Goal: Task Accomplishment & Management: Manage account settings

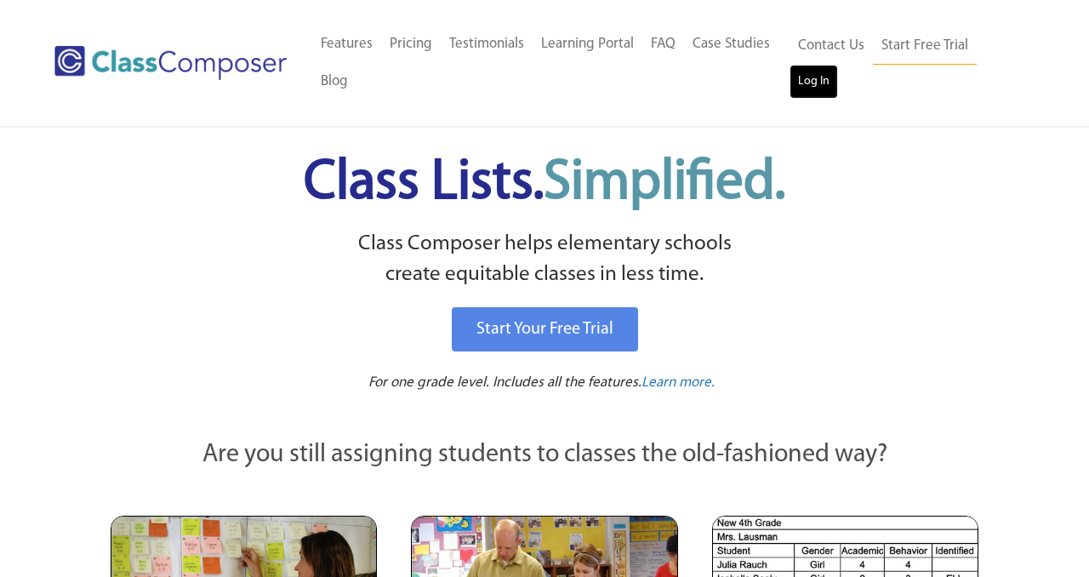
click at [827, 84] on link "Log In" at bounding box center [813, 82] width 48 height 34
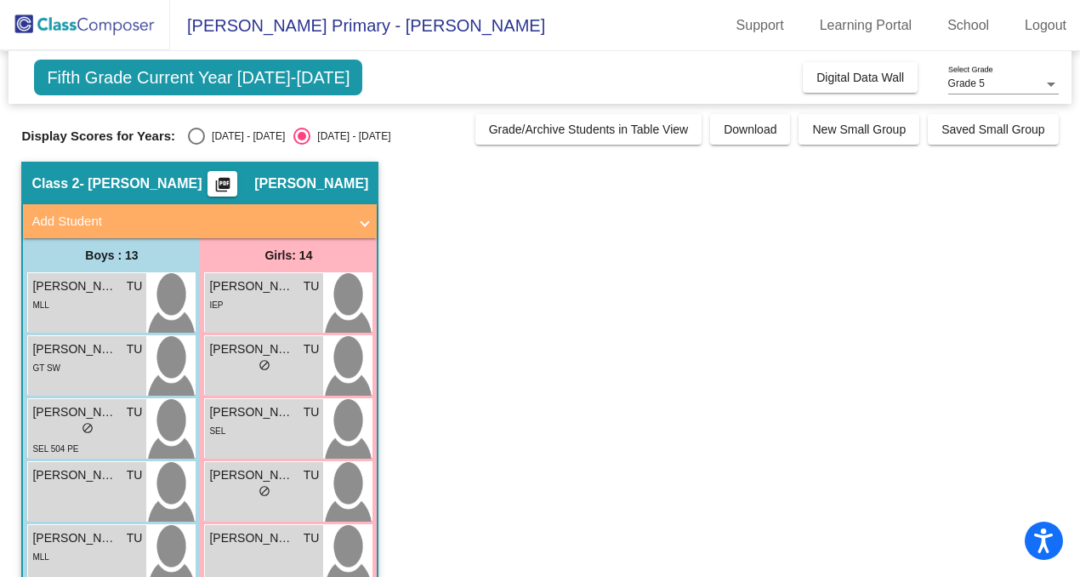
click at [245, 132] on div "[DATE] - [DATE]" at bounding box center [245, 135] width 80 height 15
click at [196, 145] on input "[DATE] - [DATE]" at bounding box center [196, 145] width 1 height 1
radio input "true"
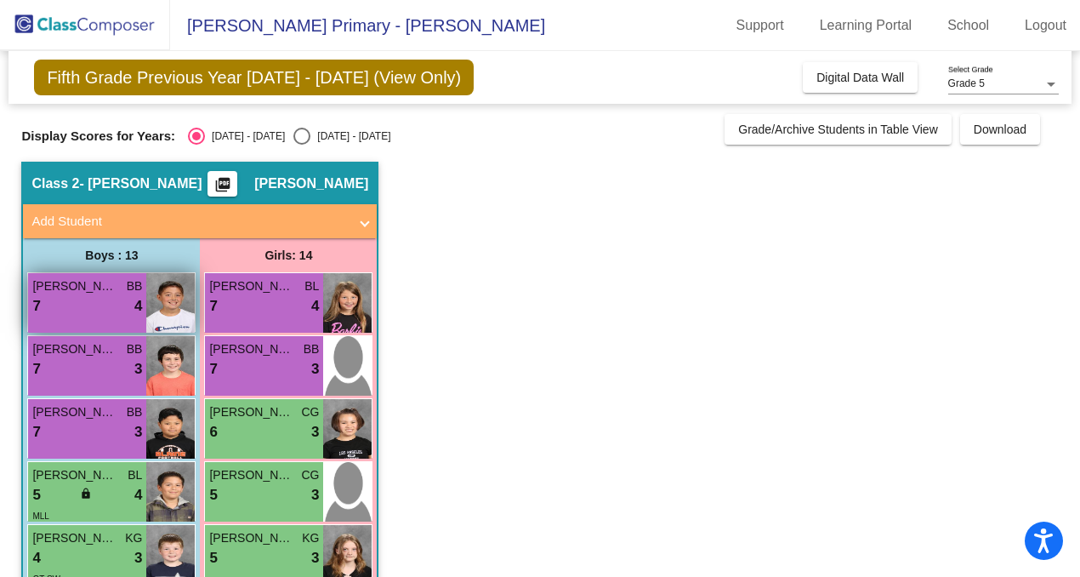
click at [116, 281] on span "[PERSON_NAME]" at bounding box center [74, 286] width 85 height 18
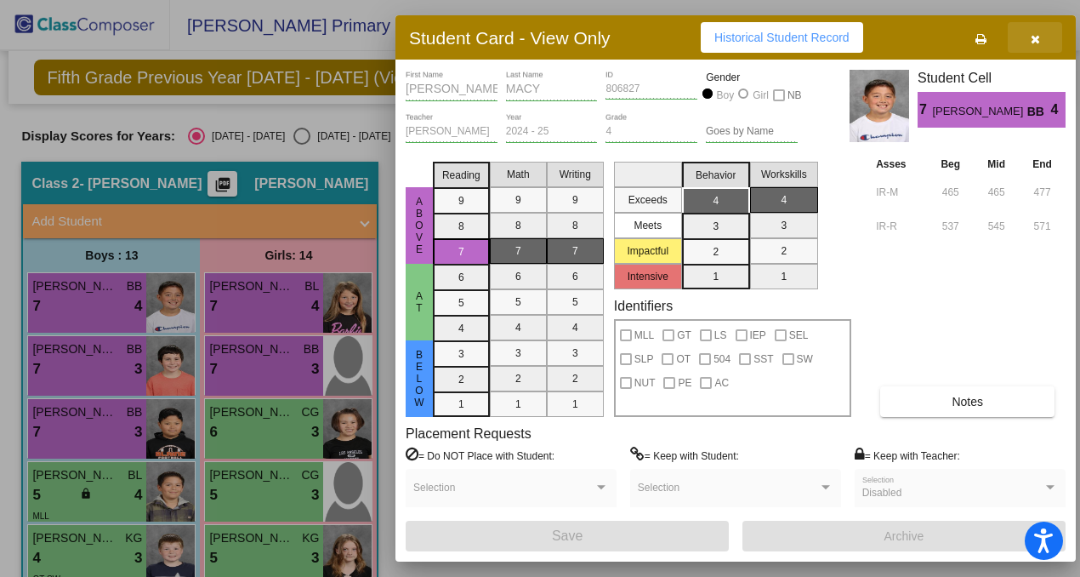
click at [1041, 34] on button "button" at bounding box center [1035, 37] width 54 height 31
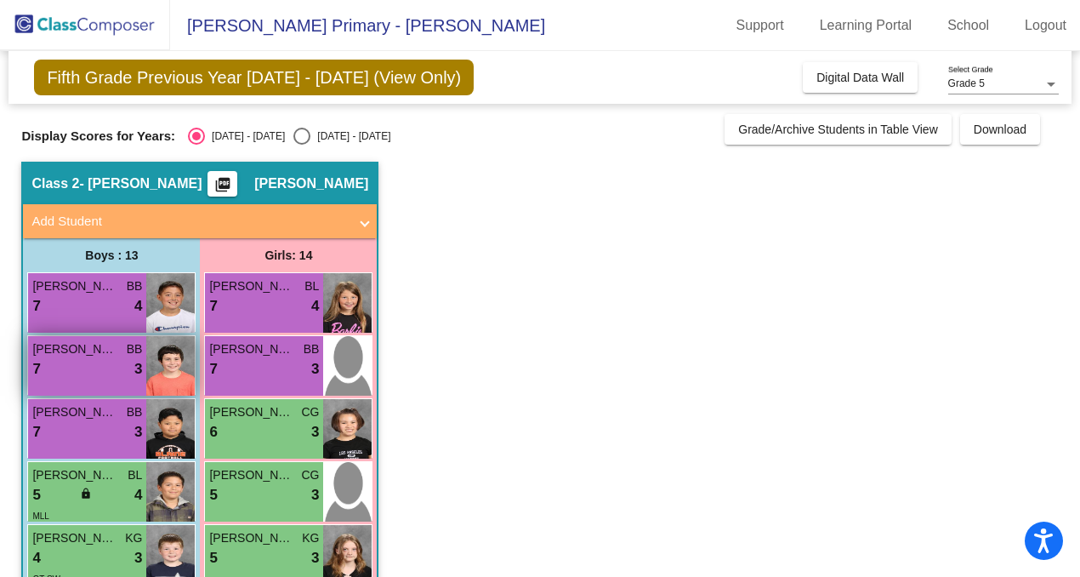
click at [68, 358] on div "7 lock do_not_disturb_alt 3" at bounding box center [87, 369] width 110 height 22
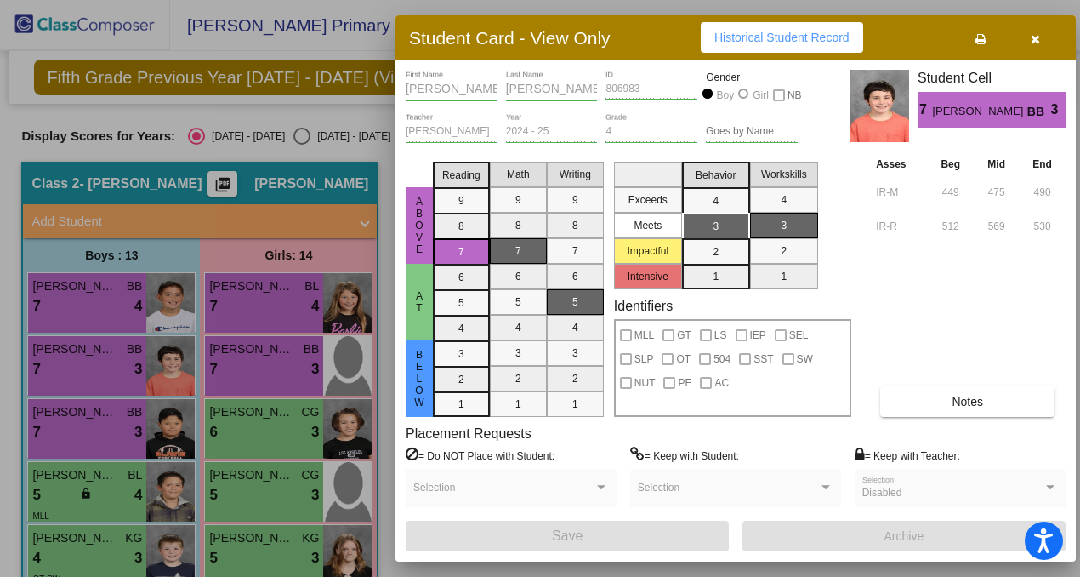
click at [1031, 37] on icon "button" at bounding box center [1035, 39] width 9 height 12
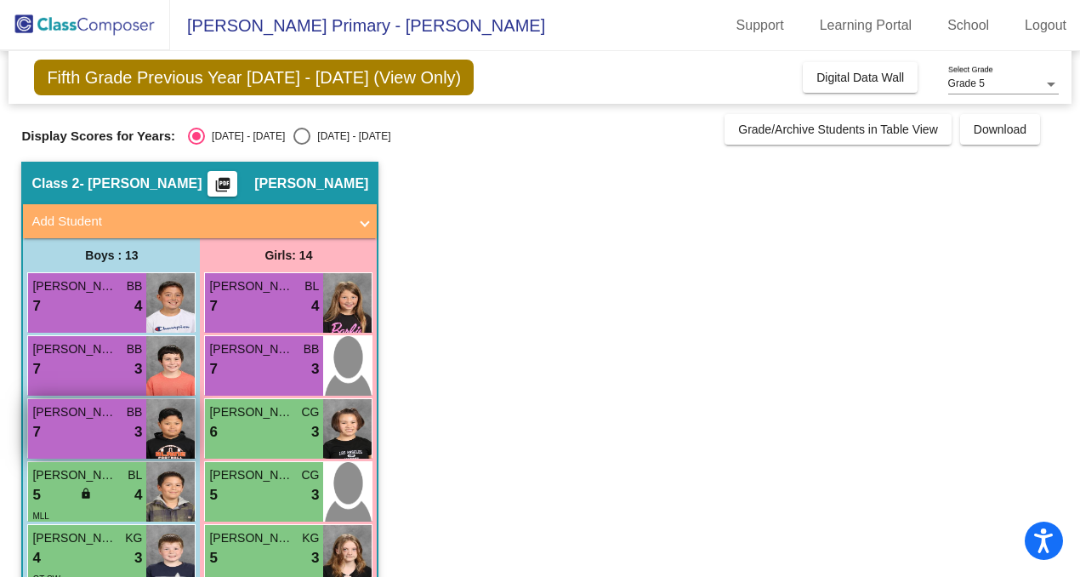
click at [86, 447] on div "[PERSON_NAME] [PERSON_NAME] 7 lock do_not_disturb_alt 3" at bounding box center [87, 429] width 118 height 60
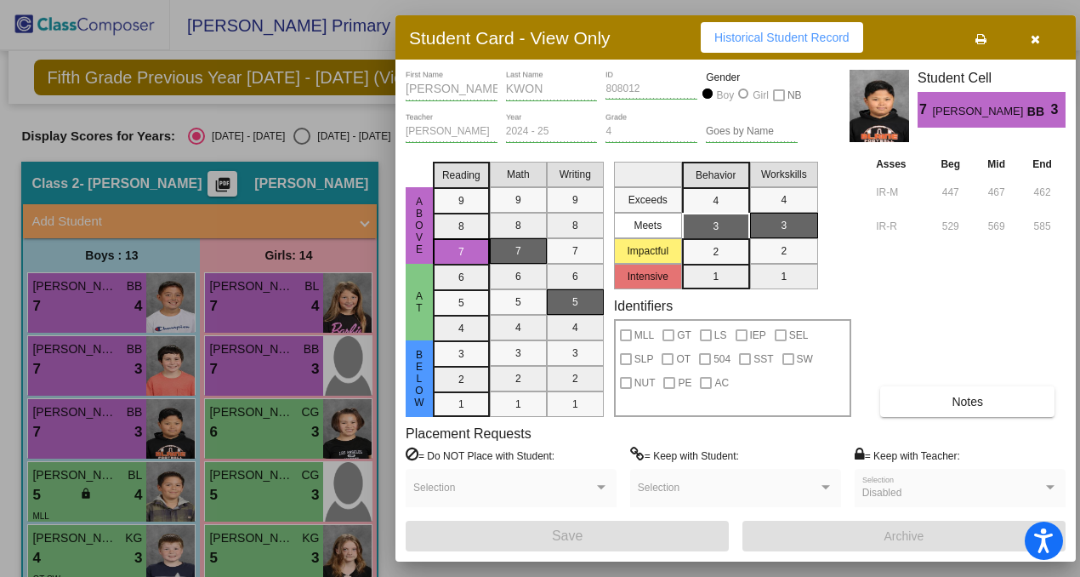
click at [1035, 35] on icon "button" at bounding box center [1035, 39] width 9 height 12
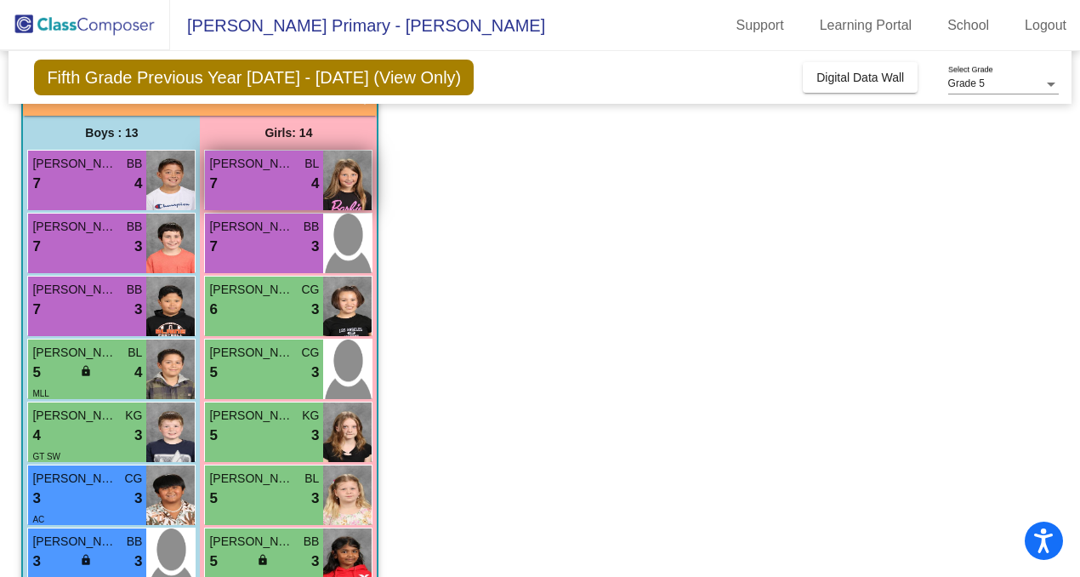
scroll to position [129, 0]
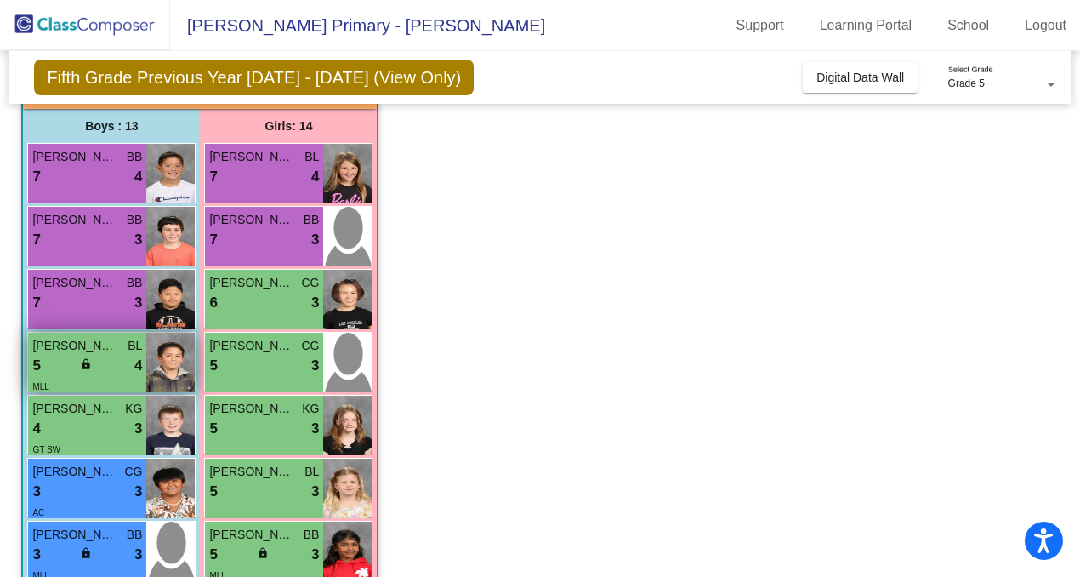
click at [104, 367] on div "5 lock do_not_disturb_alt 4" at bounding box center [87, 366] width 110 height 22
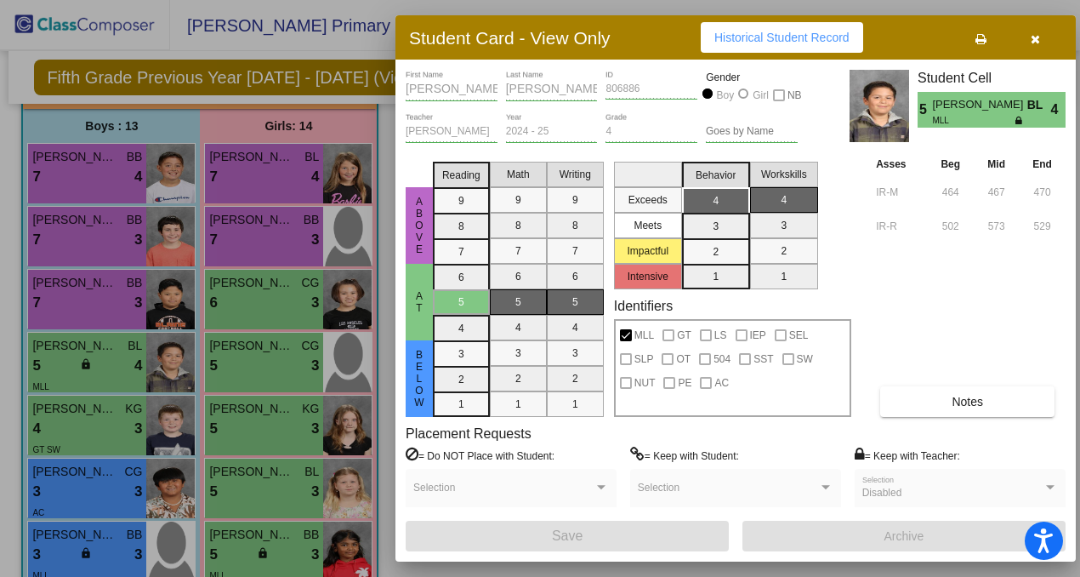
click at [1032, 40] on icon "button" at bounding box center [1035, 39] width 9 height 12
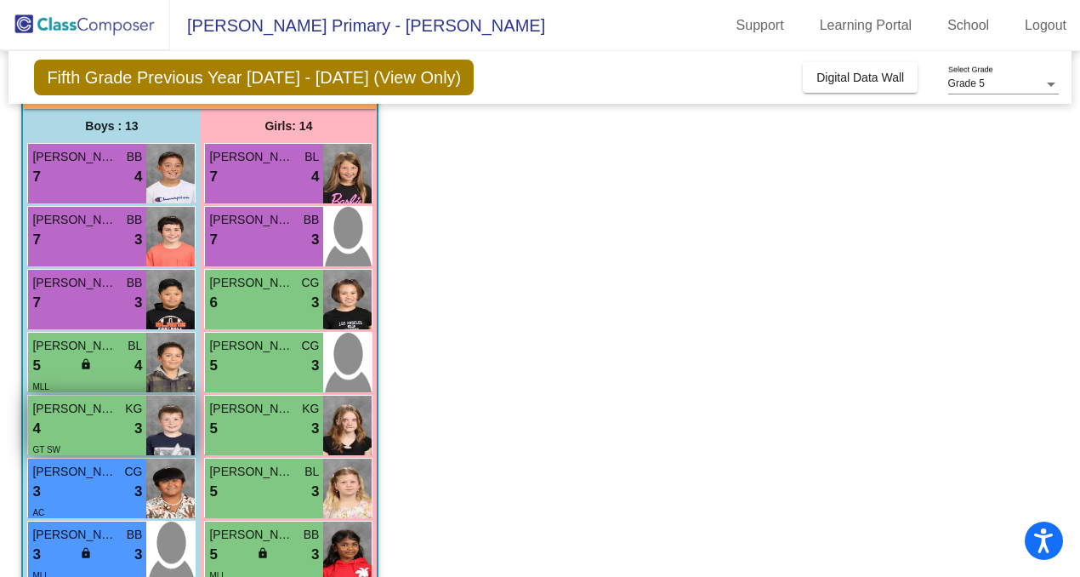
click at [95, 441] on div "GT SW" at bounding box center [87, 449] width 110 height 18
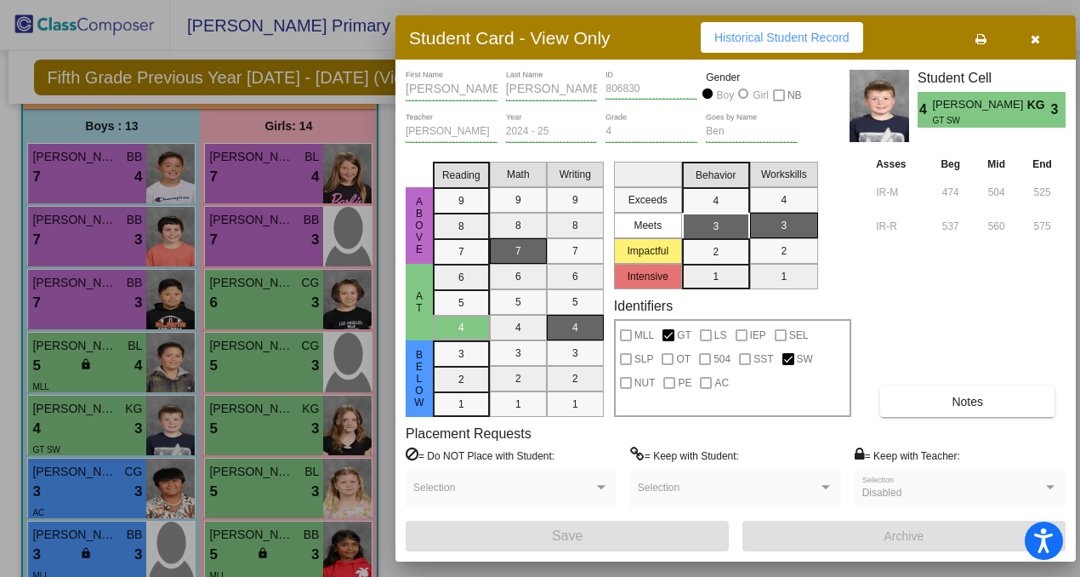
click at [1033, 36] on icon "button" at bounding box center [1035, 39] width 9 height 12
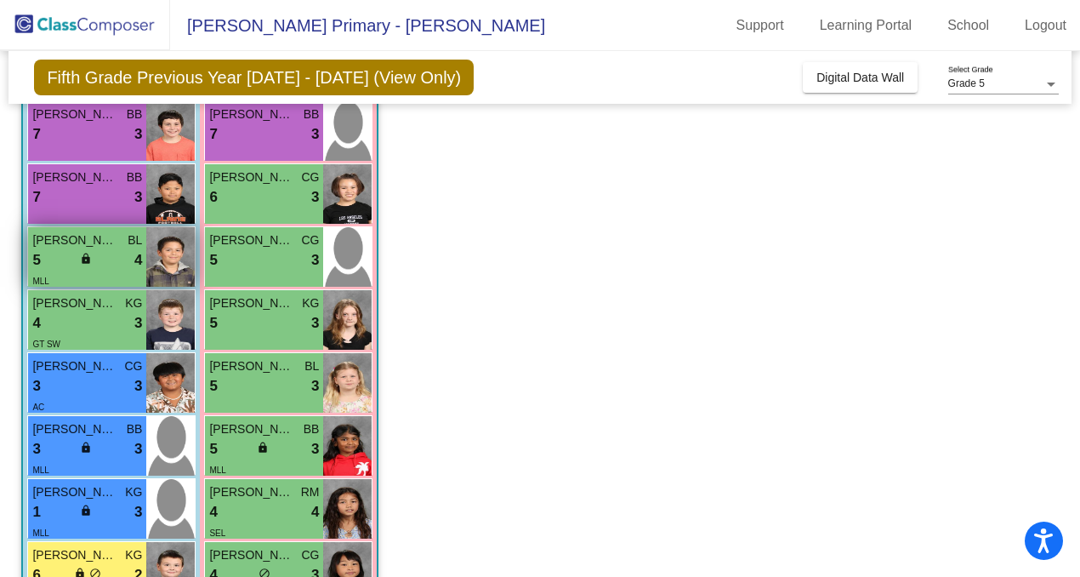
scroll to position [242, 0]
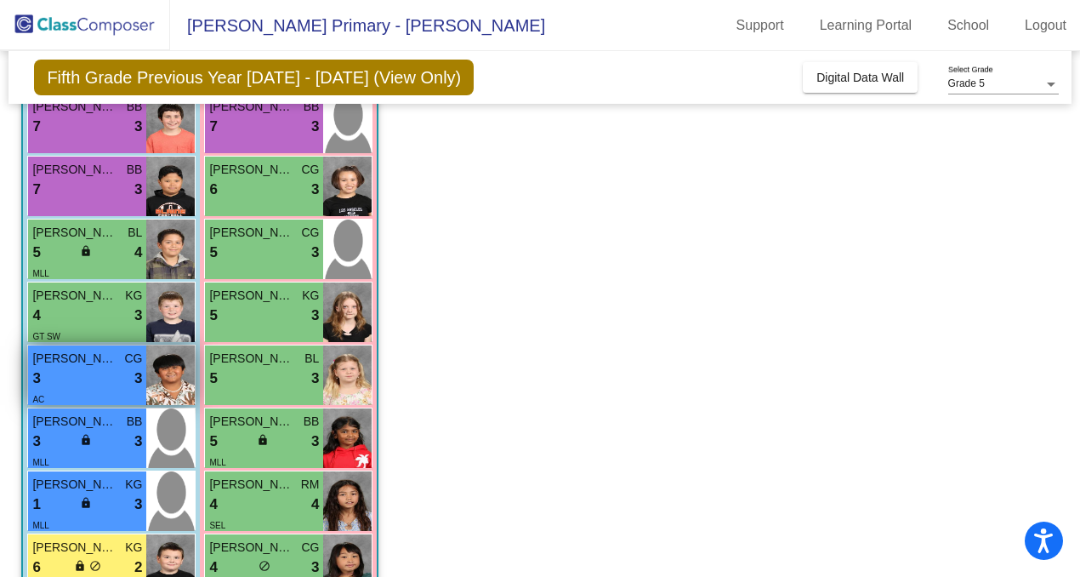
click at [125, 366] on span "CG" at bounding box center [133, 359] width 18 height 18
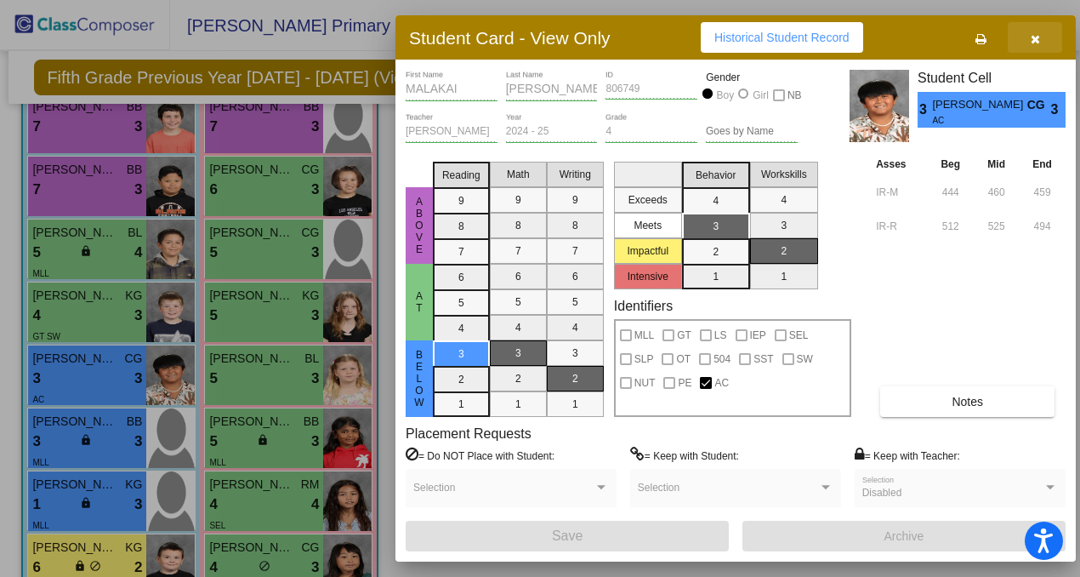
click at [1032, 42] on icon "button" at bounding box center [1035, 39] width 9 height 12
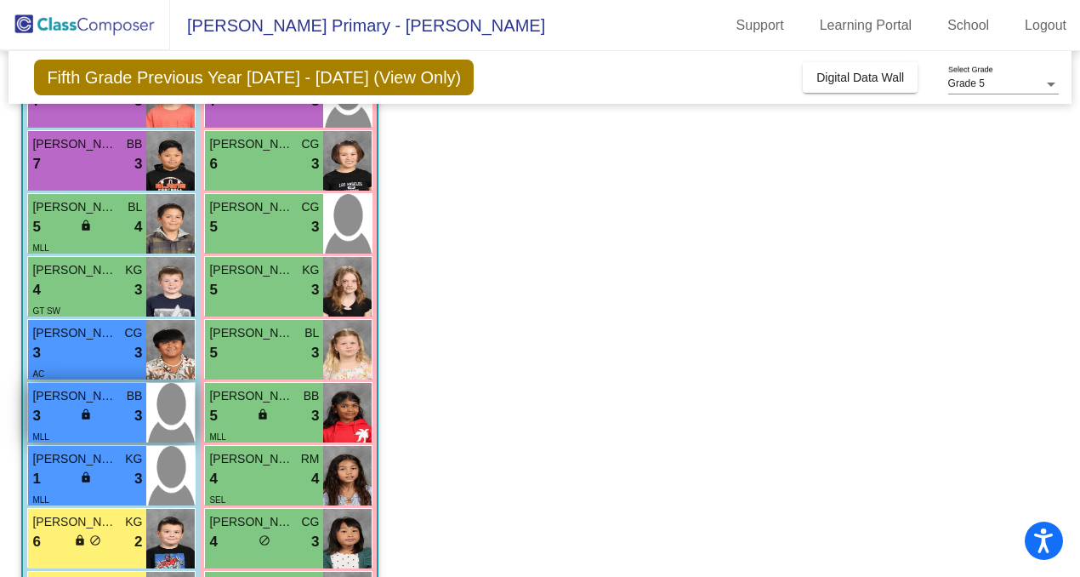
scroll to position [278, 0]
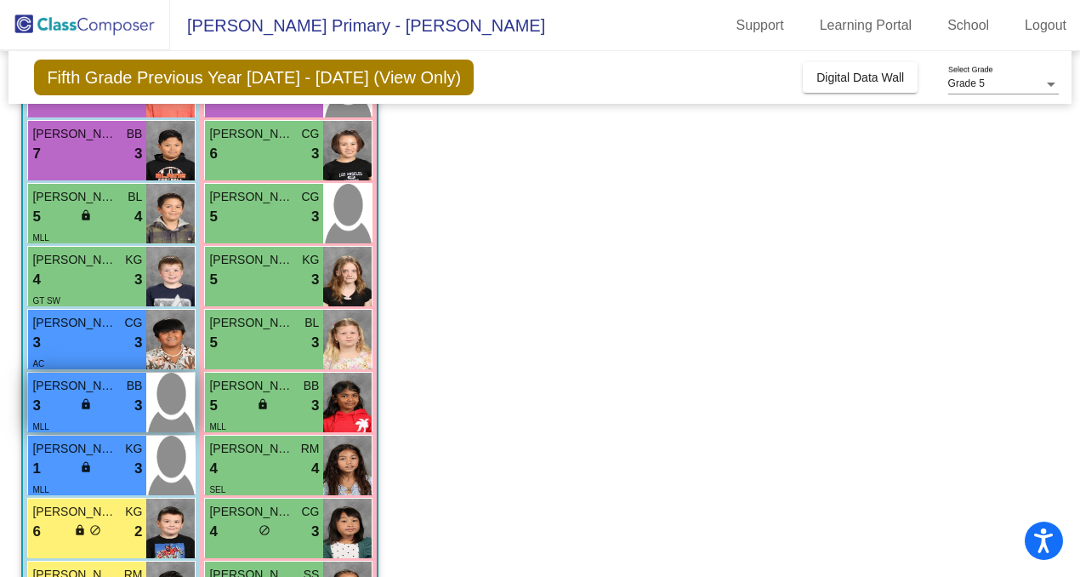
click at [142, 403] on div "Mateas Punin BB 3 lock do_not_disturb_alt 3 MLL" at bounding box center [87, 403] width 118 height 60
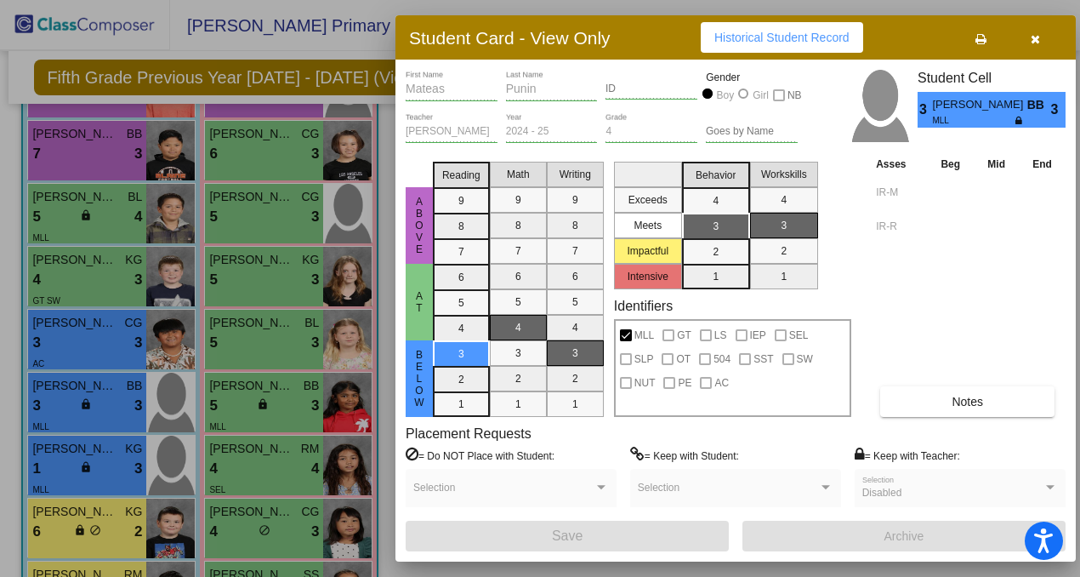
click at [1038, 39] on icon "button" at bounding box center [1035, 39] width 9 height 12
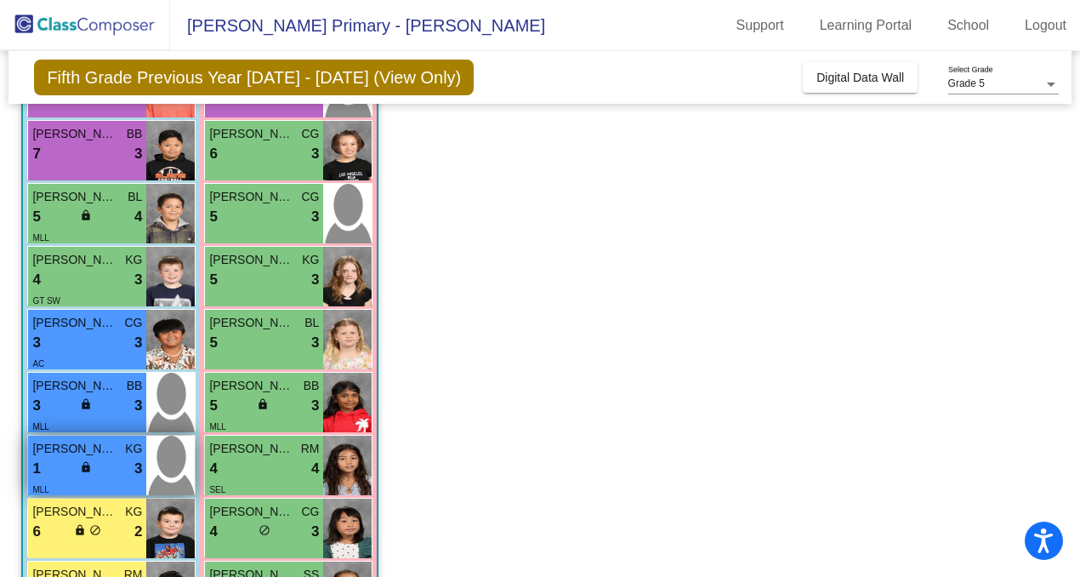
click at [80, 468] on span "lock" at bounding box center [86, 467] width 12 height 12
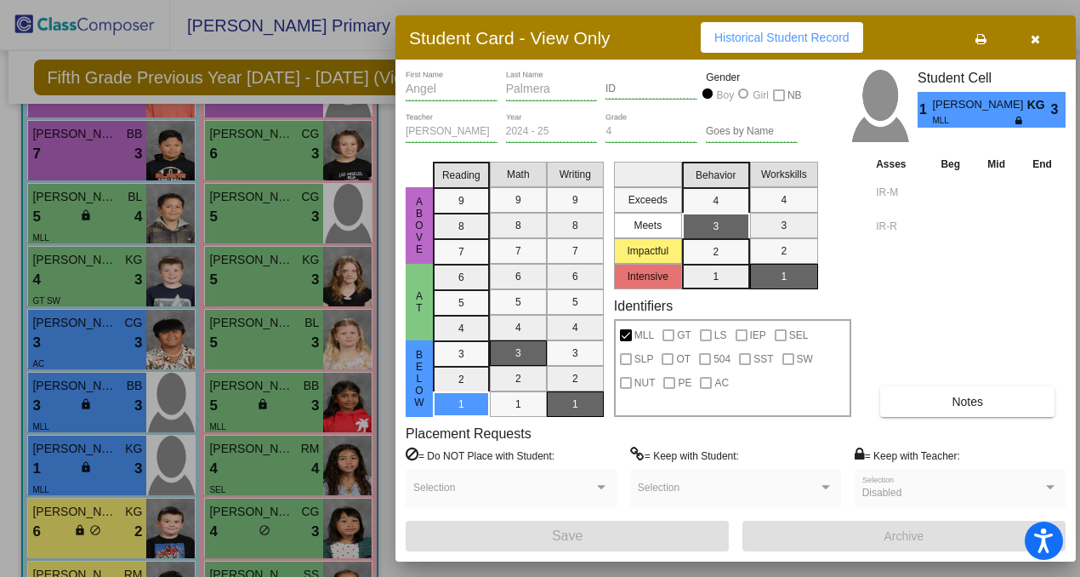
click at [1045, 31] on button "button" at bounding box center [1035, 37] width 54 height 31
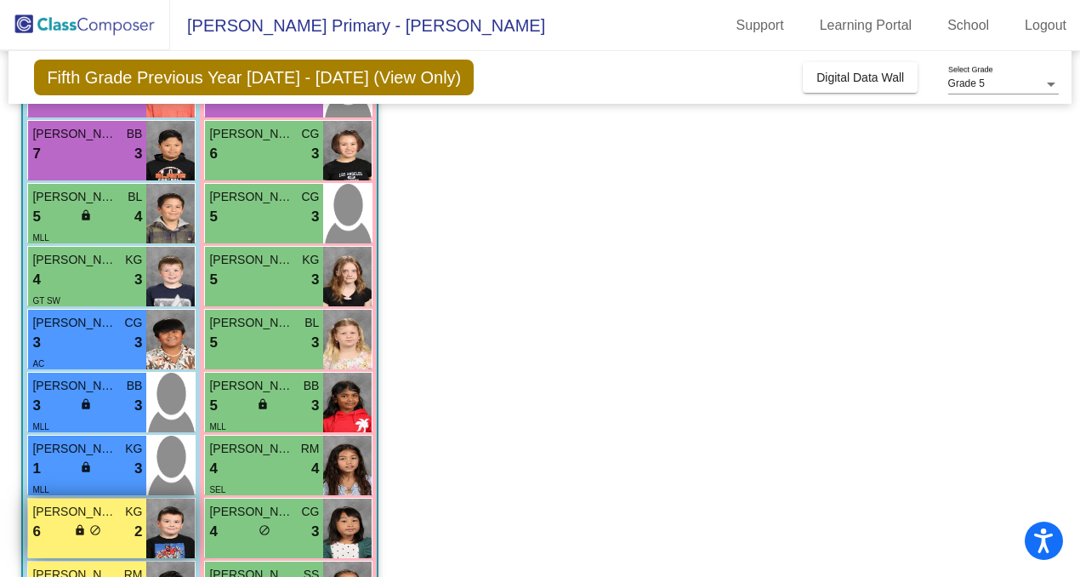
click at [113, 529] on div "6 lock do_not_disturb_alt 2" at bounding box center [87, 532] width 110 height 22
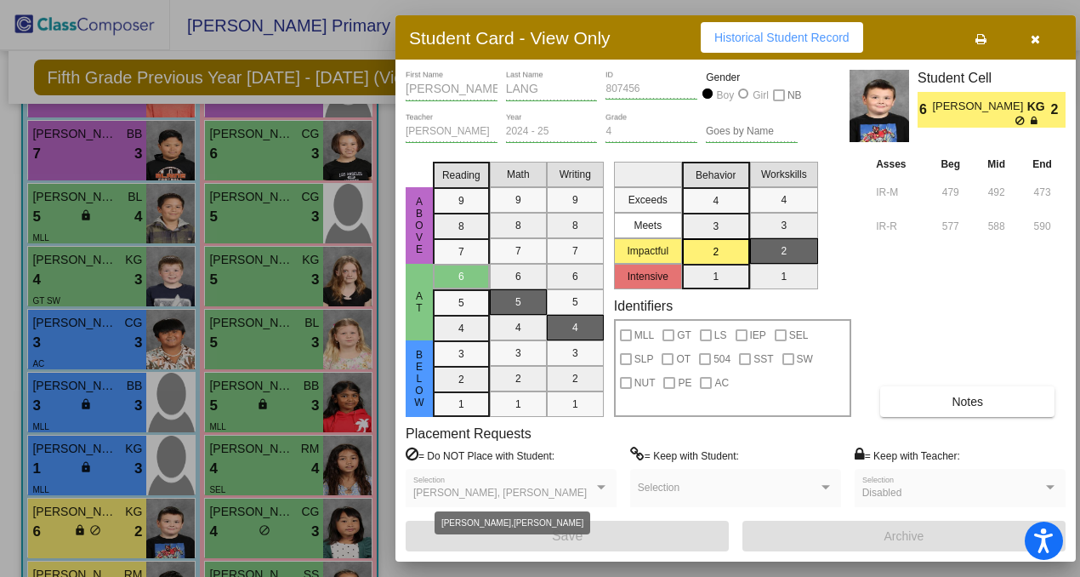
click at [592, 488] on div "[PERSON_NAME], [PERSON_NAME]" at bounding box center [503, 493] width 180 height 12
click at [603, 482] on div at bounding box center [601, 487] width 15 height 12
click at [1033, 43] on icon "button" at bounding box center [1035, 39] width 9 height 12
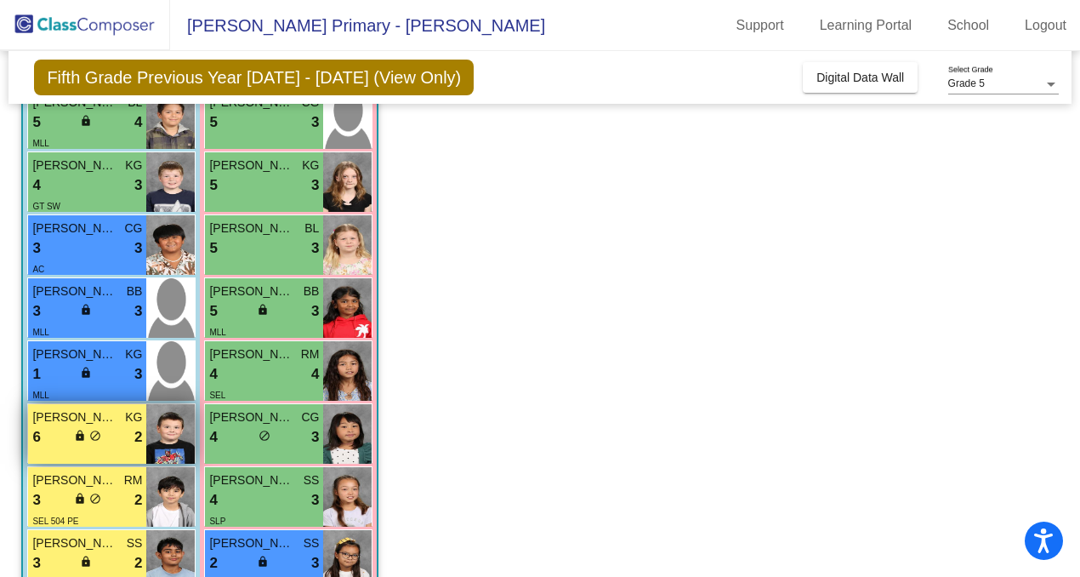
scroll to position [374, 0]
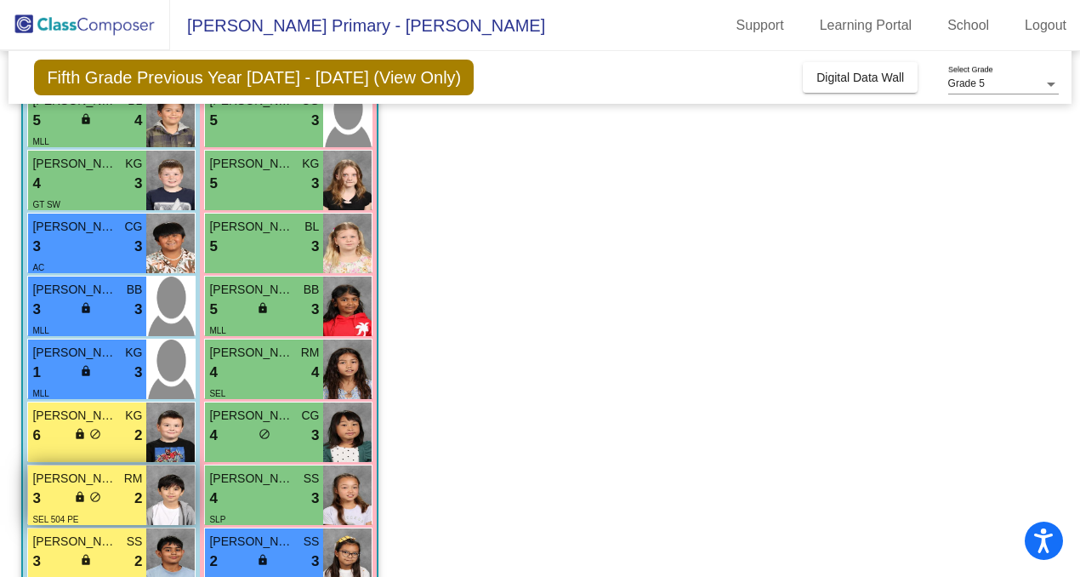
click at [103, 504] on div "3 lock do_not_disturb_alt 2" at bounding box center [87, 498] width 110 height 22
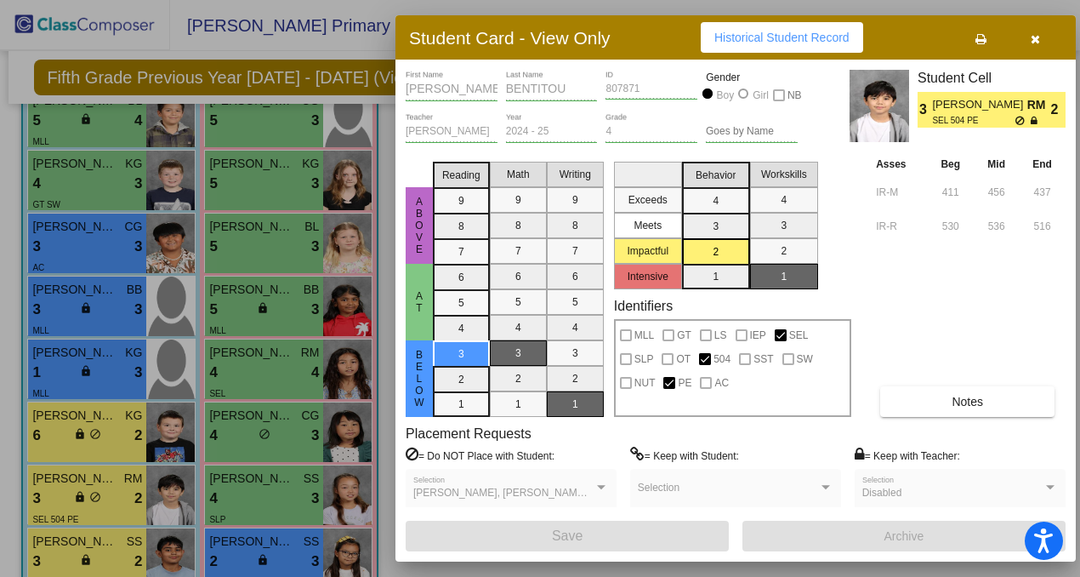
click at [596, 476] on div "[PERSON_NAME], [PERSON_NAME], [PERSON_NAME], [PERSON_NAME] Selection" at bounding box center [511, 491] width 196 height 31
click at [778, 51] on button "Historical Student Record" at bounding box center [782, 37] width 162 height 31
click at [48, 549] on div at bounding box center [540, 288] width 1080 height 577
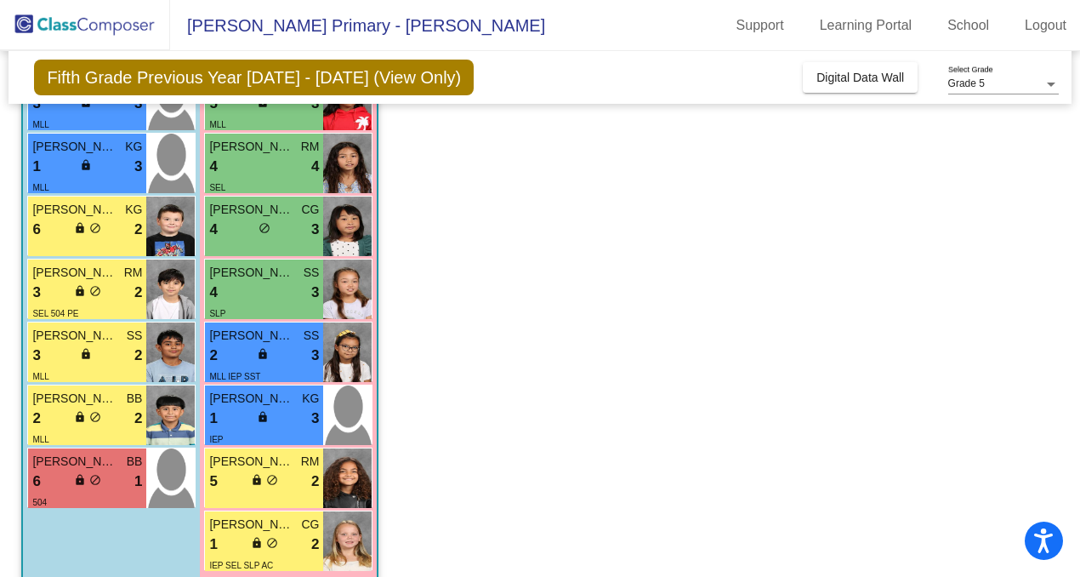
scroll to position [582, 0]
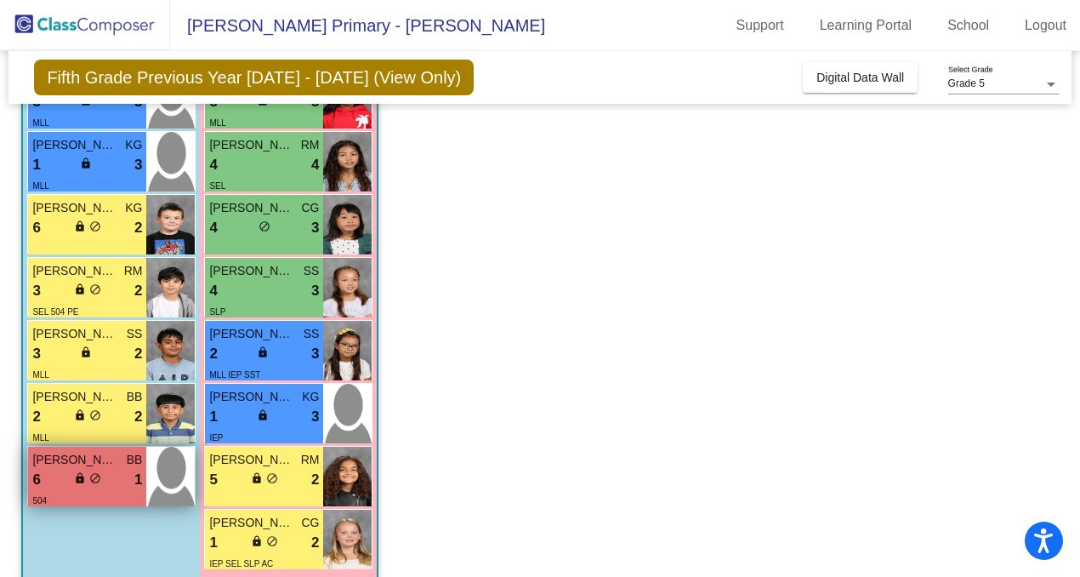
click at [94, 455] on span "[PERSON_NAME]" at bounding box center [74, 460] width 85 height 18
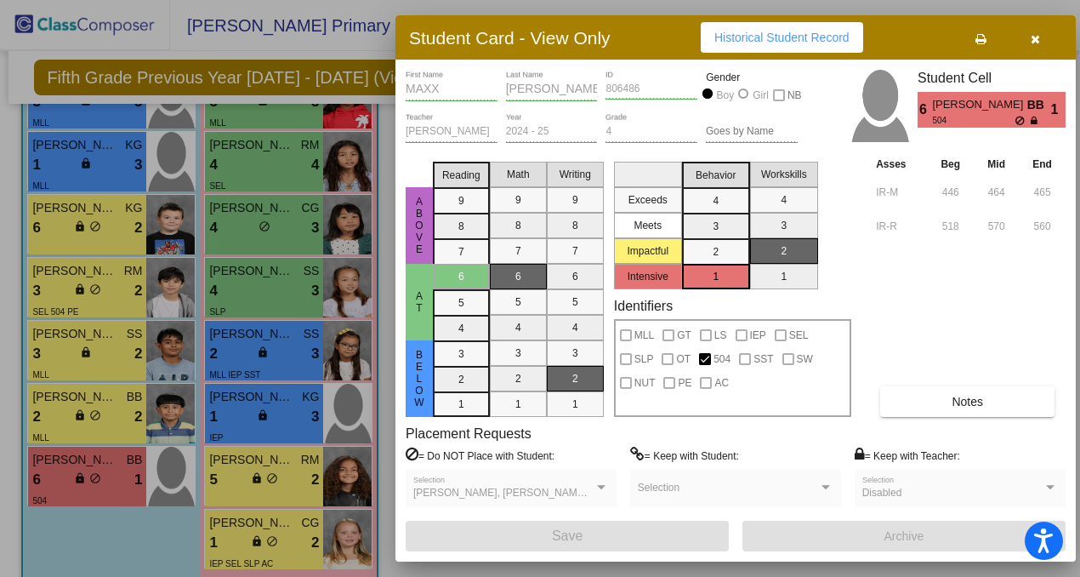
click at [507, 501] on div "[PERSON_NAME], [PERSON_NAME], [PERSON_NAME] Selection" at bounding box center [511, 491] width 196 height 31
click at [801, 52] on button "Historical Student Record" at bounding box center [782, 37] width 162 height 31
click at [128, 424] on div at bounding box center [540, 288] width 1080 height 577
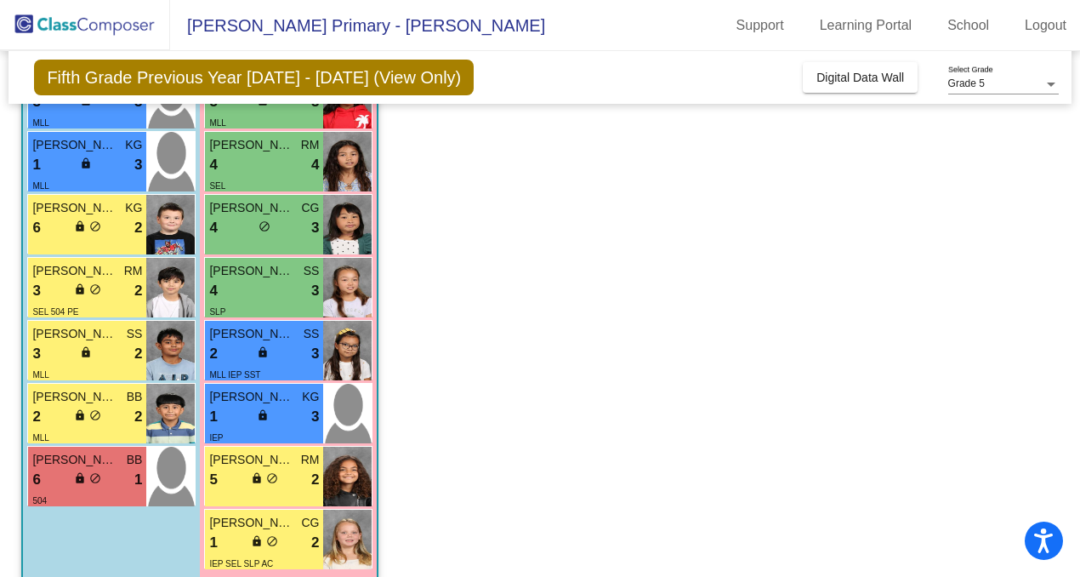
click at [128, 424] on div "2 lock do_not_disturb_alt 2" at bounding box center [87, 417] width 110 height 22
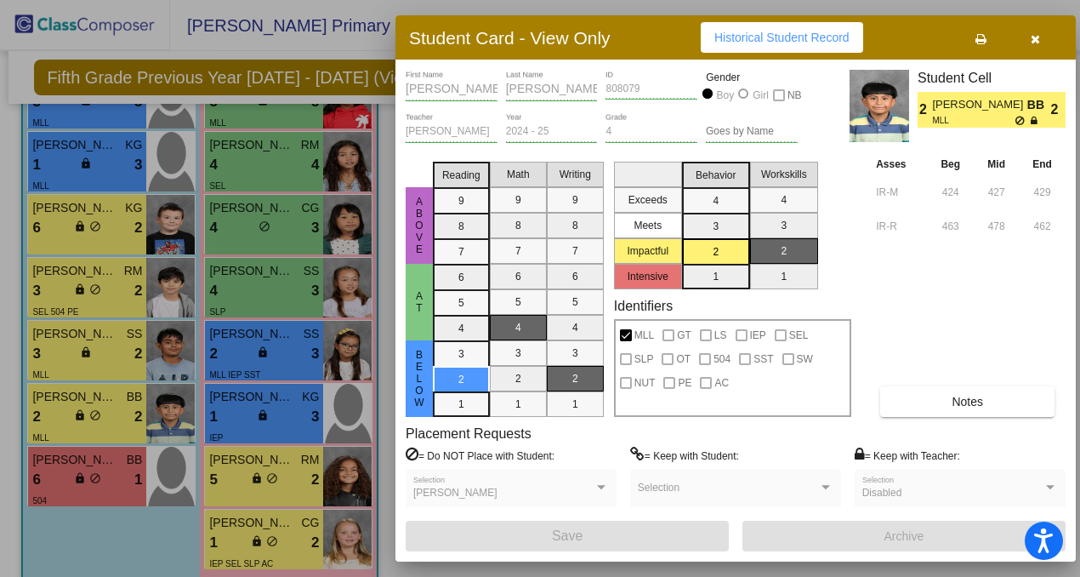
click at [825, 43] on span "Historical Student Record" at bounding box center [781, 38] width 135 height 14
click at [235, 542] on div at bounding box center [540, 288] width 1080 height 577
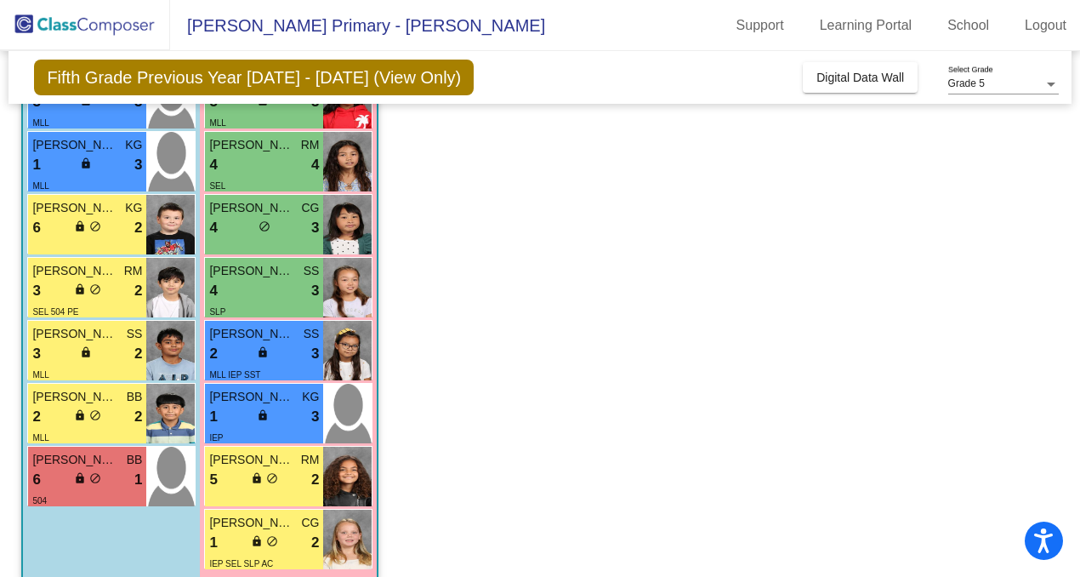
click at [235, 542] on div "1 lock do_not_disturb_alt 2" at bounding box center [264, 543] width 110 height 22
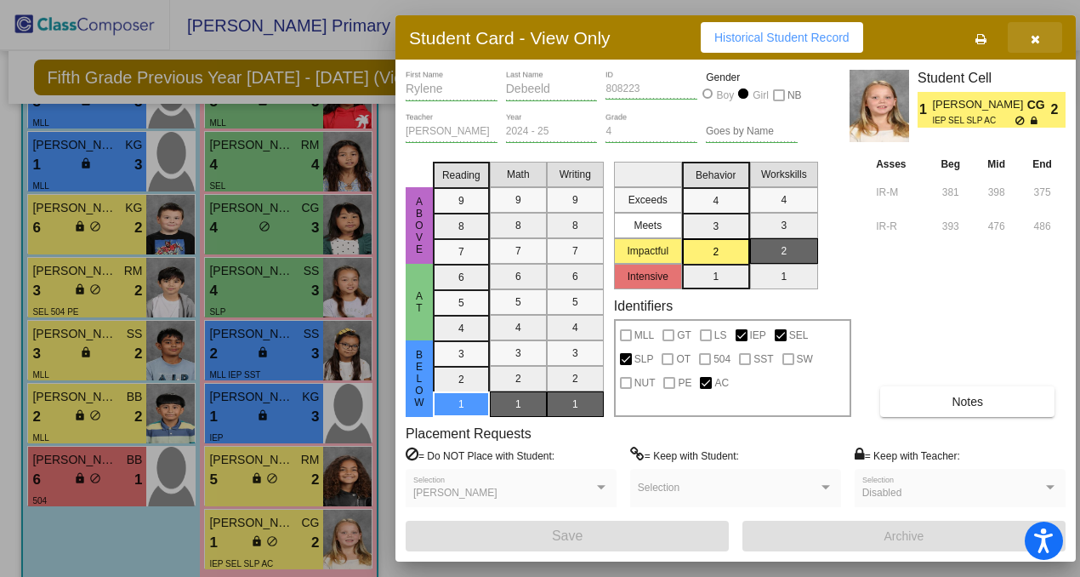
click at [1034, 36] on icon "button" at bounding box center [1035, 39] width 9 height 12
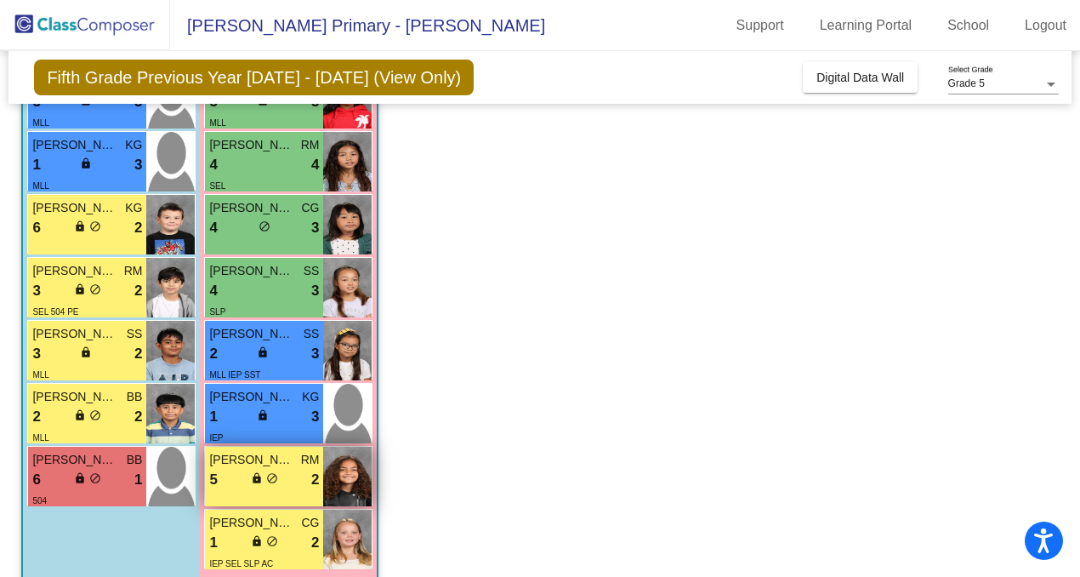
click at [300, 474] on div "5 lock do_not_disturb_alt 2" at bounding box center [264, 480] width 110 height 22
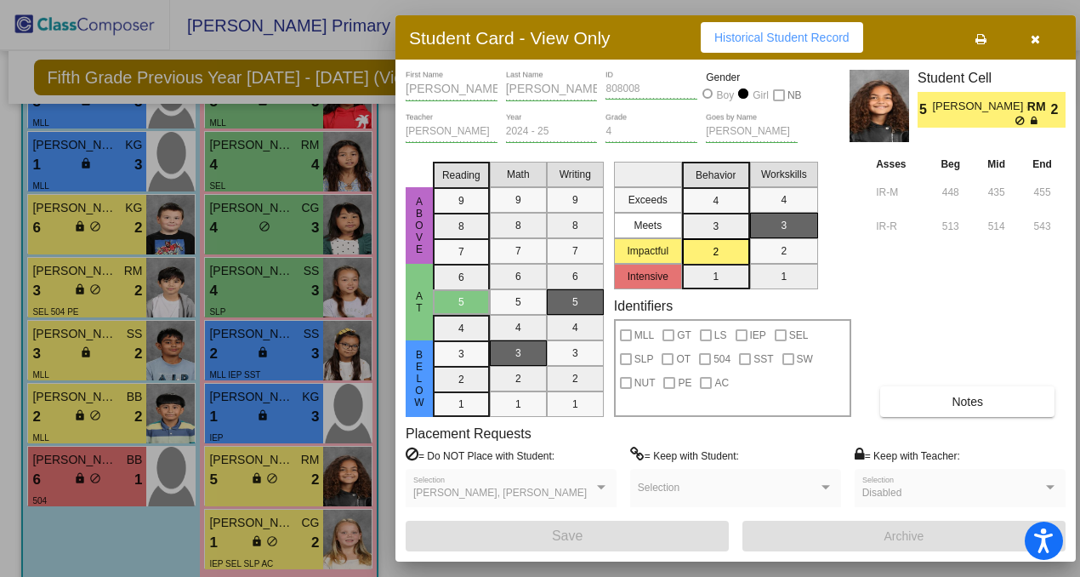
click at [1038, 40] on icon "button" at bounding box center [1035, 39] width 9 height 12
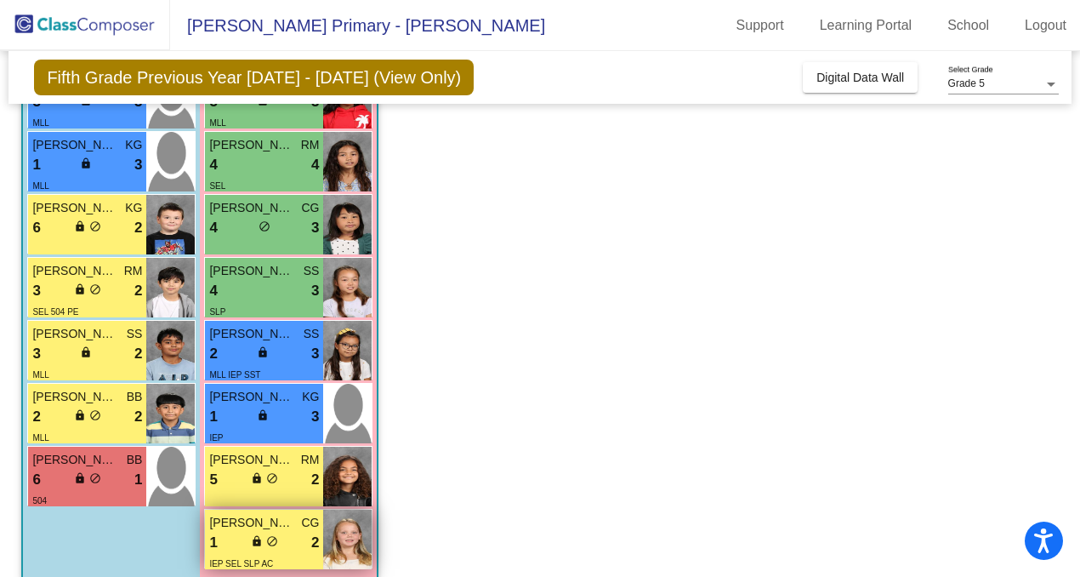
click at [274, 509] on div "[PERSON_NAME] CG 1 lock do_not_disturb_alt 2 IEP SEL SLP AC" at bounding box center [264, 539] width 118 height 60
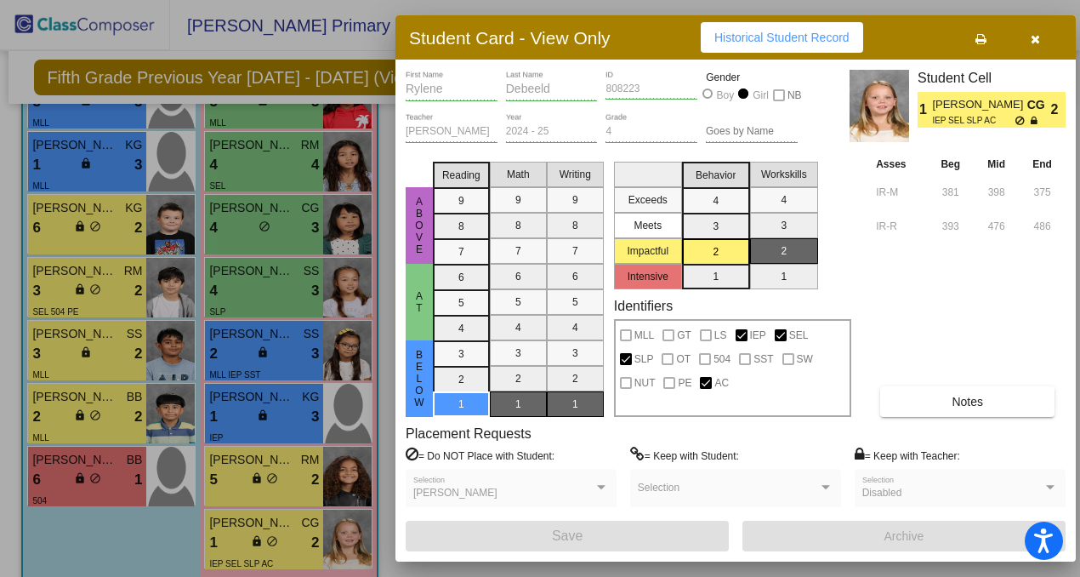
click at [278, 488] on div at bounding box center [540, 288] width 1080 height 577
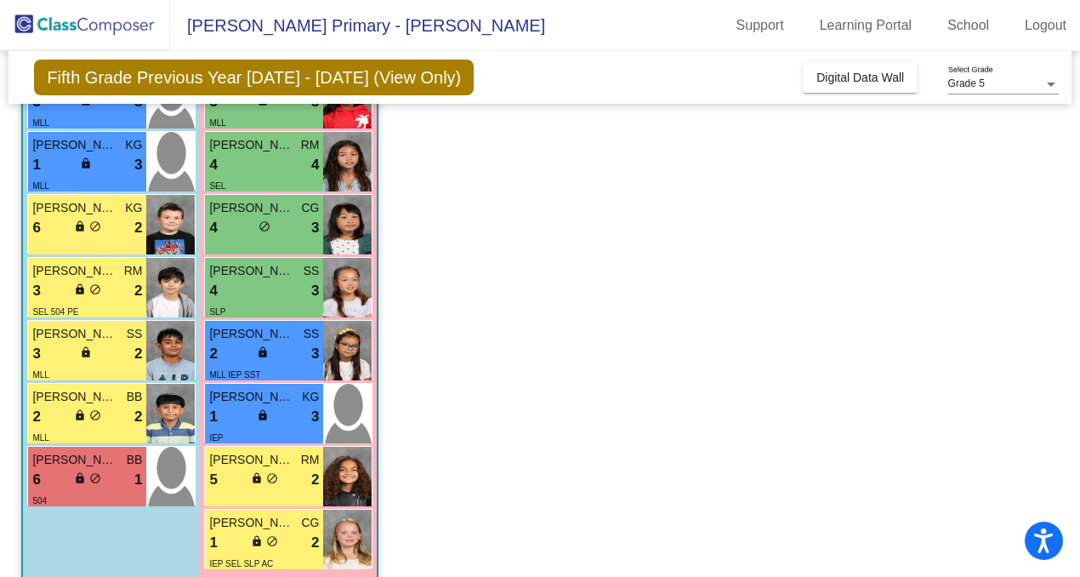
click at [278, 488] on div "5 lock do_not_disturb_alt 2" at bounding box center [264, 480] width 110 height 22
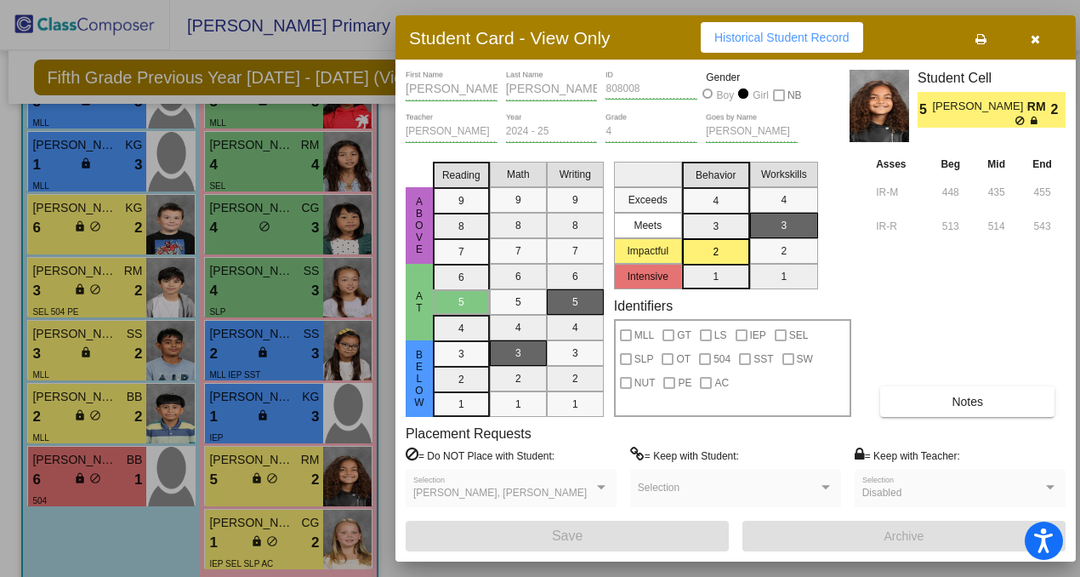
click at [1042, 36] on button "button" at bounding box center [1035, 37] width 54 height 31
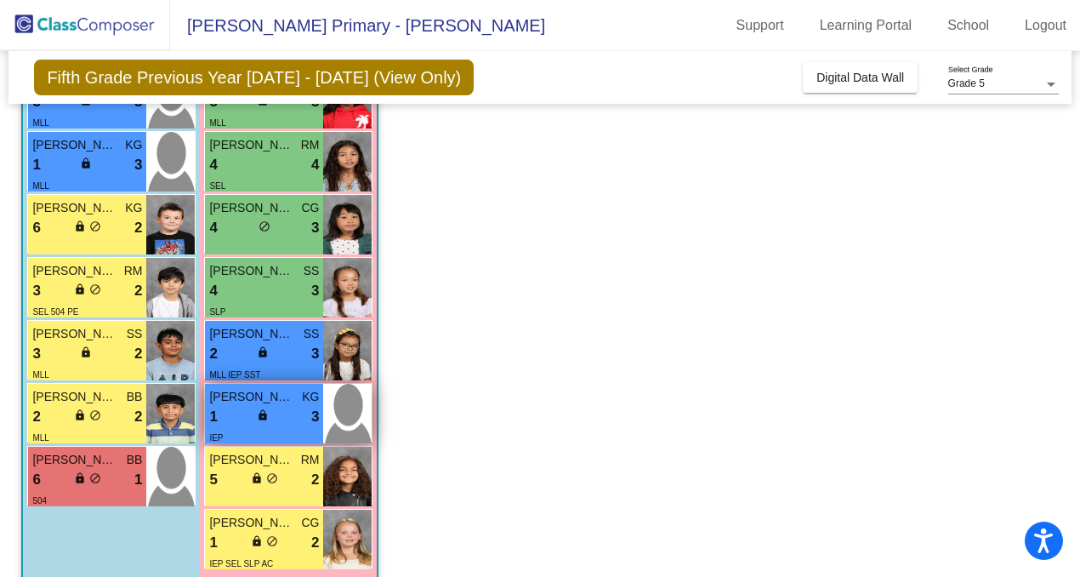
click at [293, 424] on div "1 lock do_not_disturb_alt 3" at bounding box center [264, 417] width 110 height 22
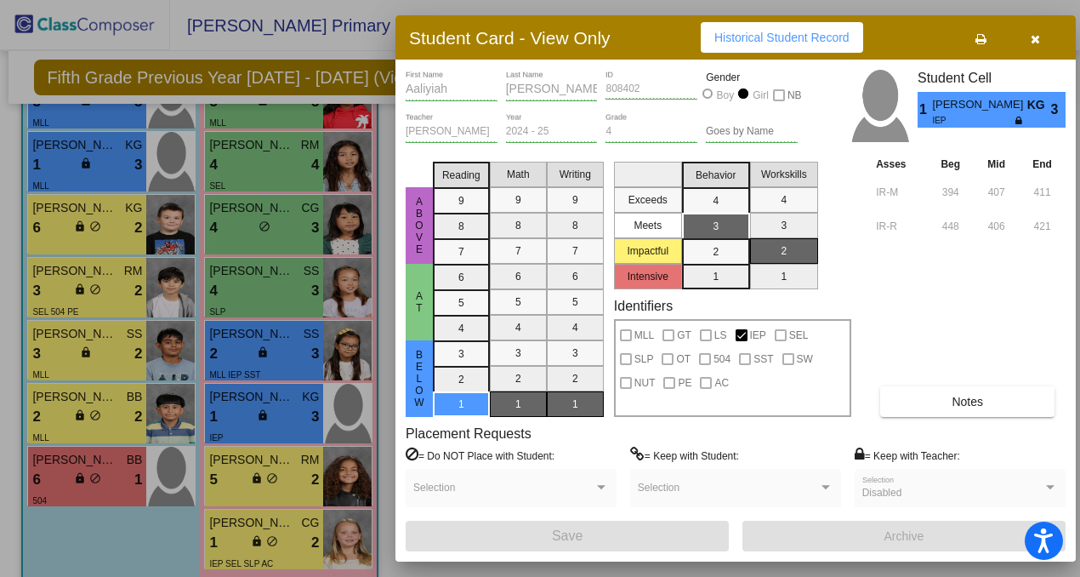
click at [1053, 36] on button "button" at bounding box center [1035, 37] width 54 height 31
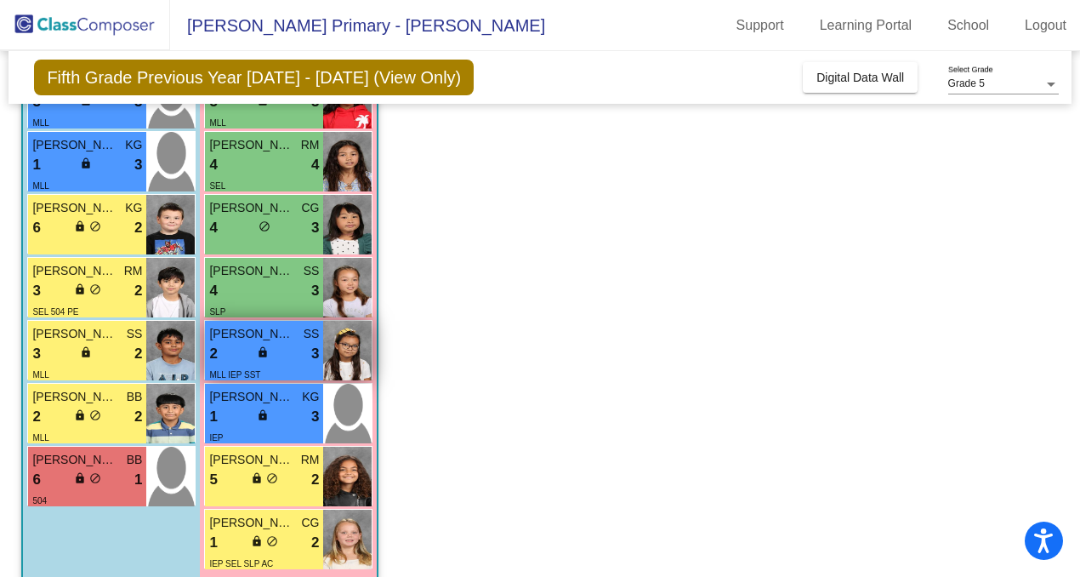
click at [307, 347] on div "2 lock do_not_disturb_alt 3" at bounding box center [264, 354] width 110 height 22
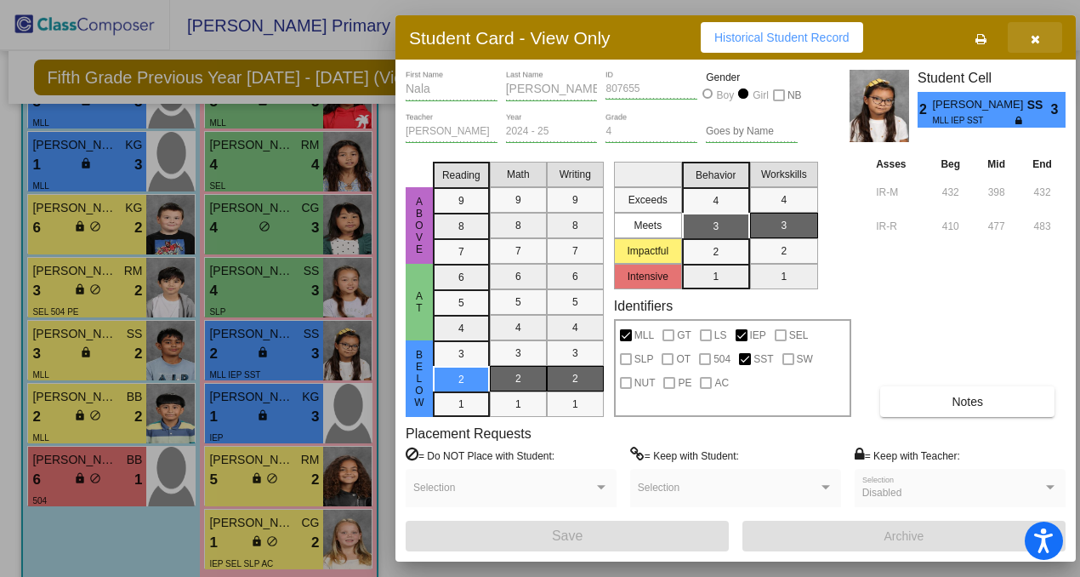
click at [1034, 33] on icon "button" at bounding box center [1035, 39] width 9 height 12
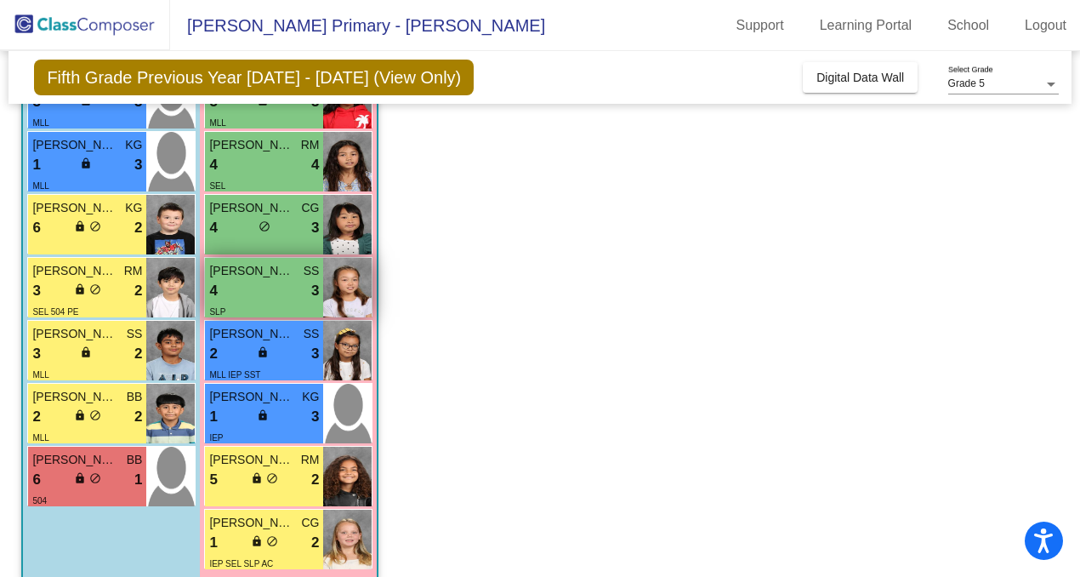
click at [302, 284] on div "4 lock do_not_disturb_alt 3" at bounding box center [264, 291] width 110 height 22
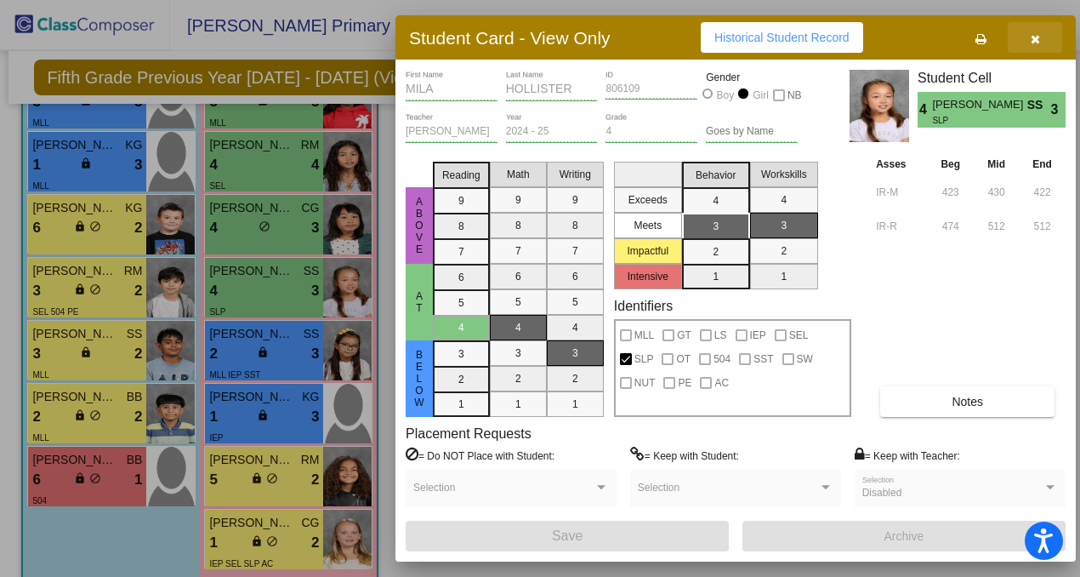
click at [1033, 35] on icon "button" at bounding box center [1035, 39] width 9 height 12
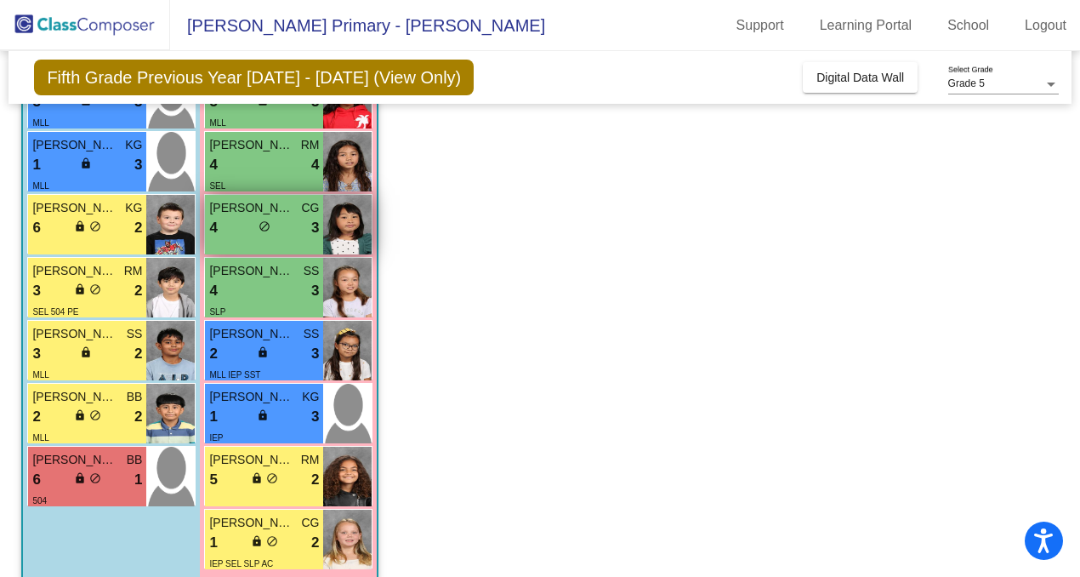
click at [257, 227] on div "4 lock do_not_disturb_alt 3" at bounding box center [264, 228] width 110 height 22
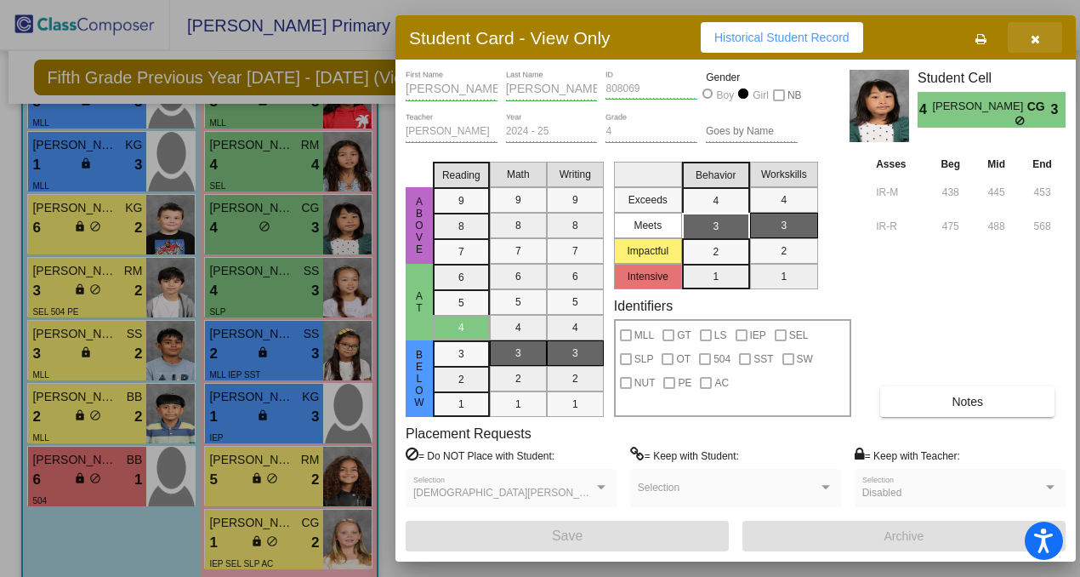
click at [1039, 31] on span "button" at bounding box center [1035, 38] width 9 height 14
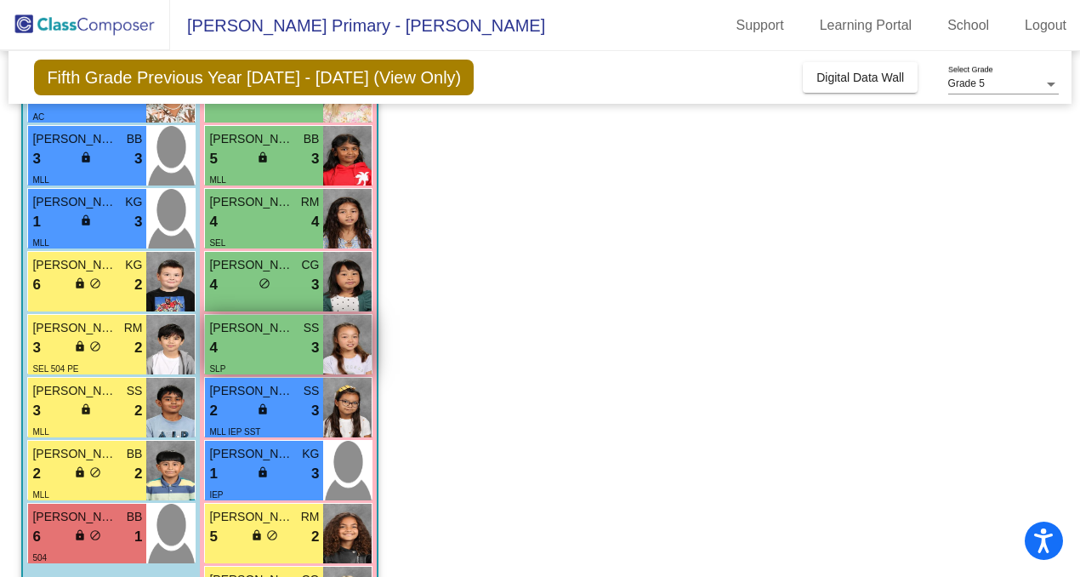
scroll to position [523, 0]
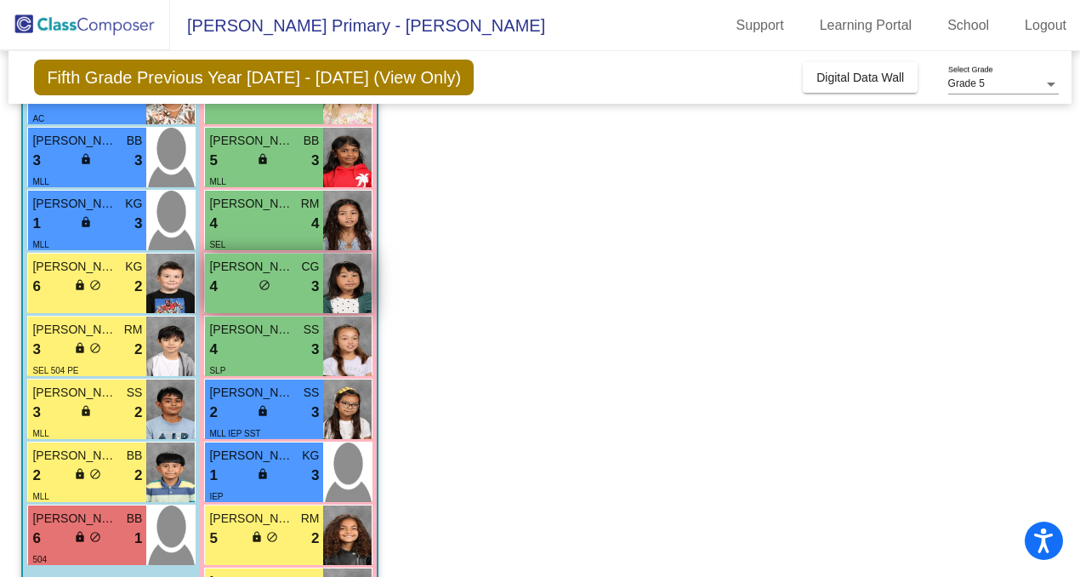
click at [285, 288] on div "4 lock do_not_disturb_alt 3" at bounding box center [264, 287] width 110 height 22
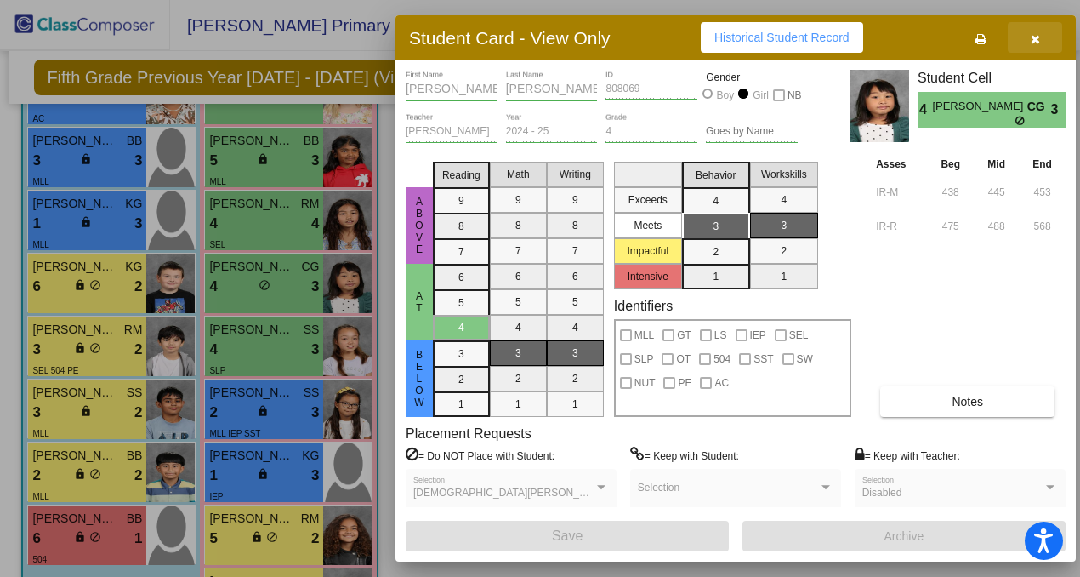
click at [1039, 37] on button "button" at bounding box center [1035, 37] width 54 height 31
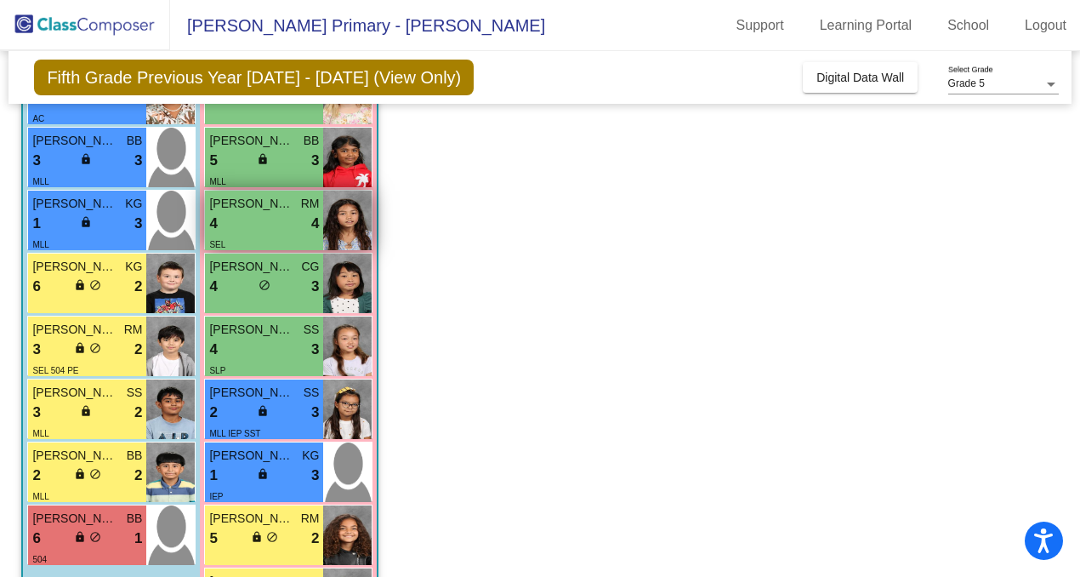
click at [222, 236] on div "SEL" at bounding box center [217, 244] width 16 height 18
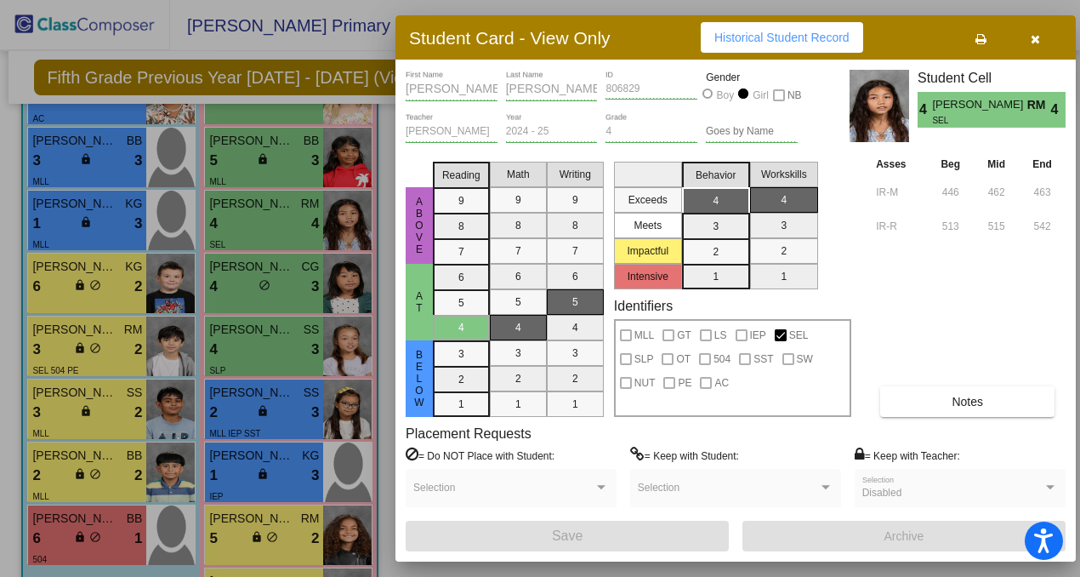
click at [1037, 37] on icon "button" at bounding box center [1035, 39] width 9 height 12
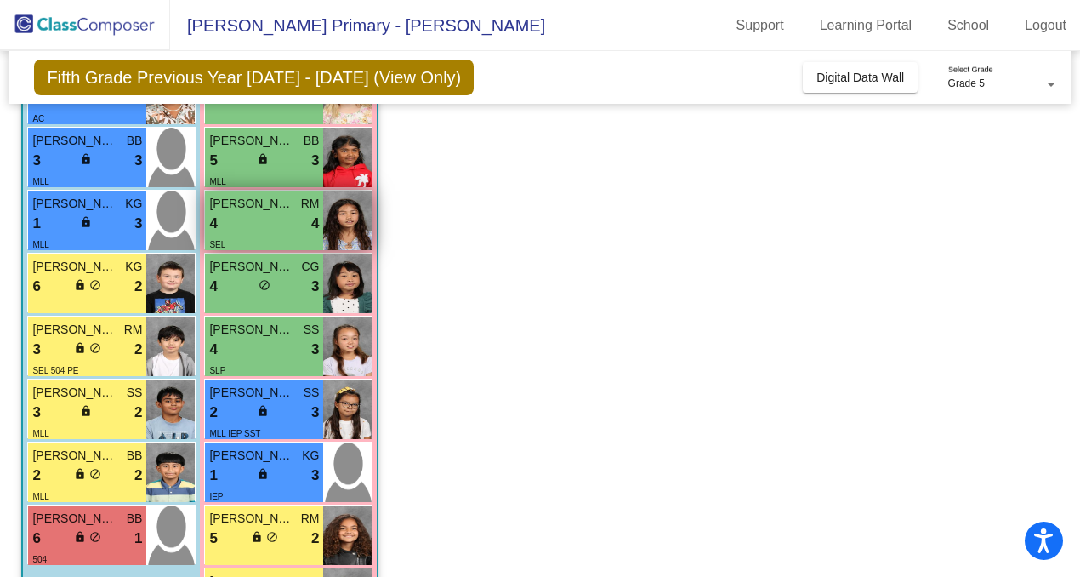
click at [306, 220] on div "4 lock do_not_disturb_alt 4" at bounding box center [264, 224] width 110 height 22
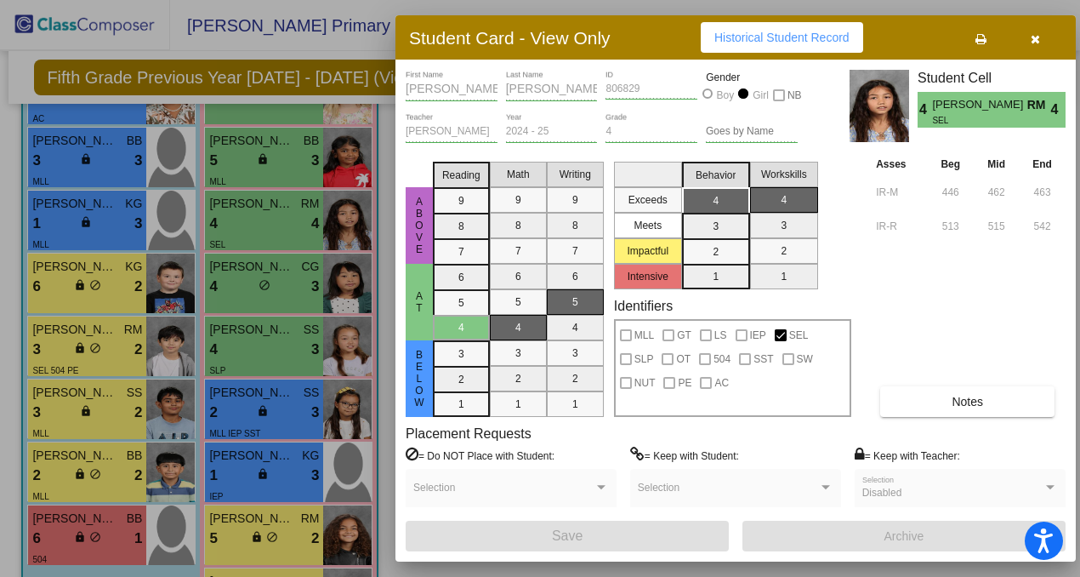
click at [1038, 38] on icon "button" at bounding box center [1035, 39] width 9 height 12
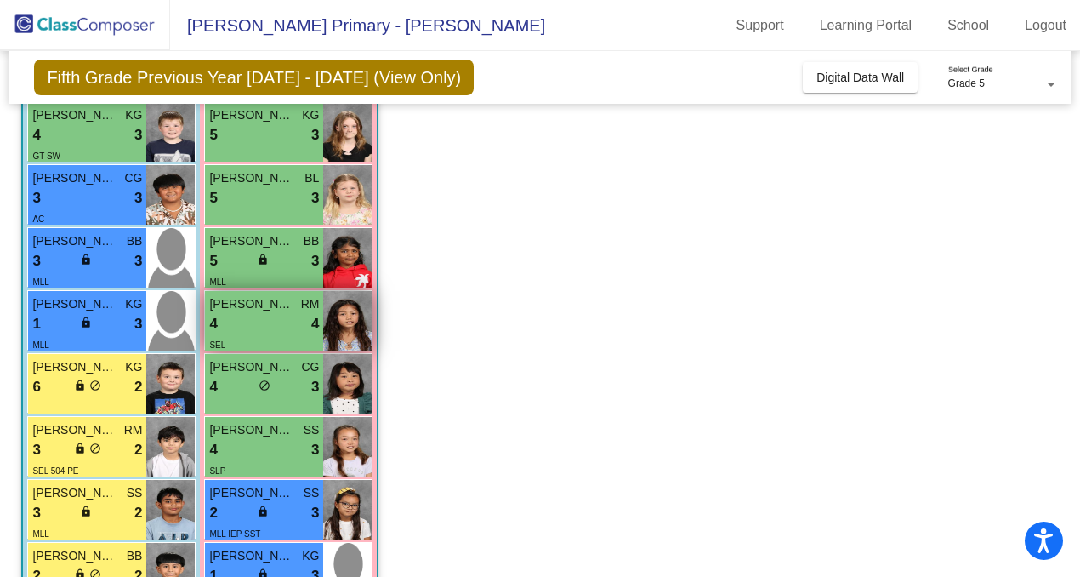
scroll to position [419, 0]
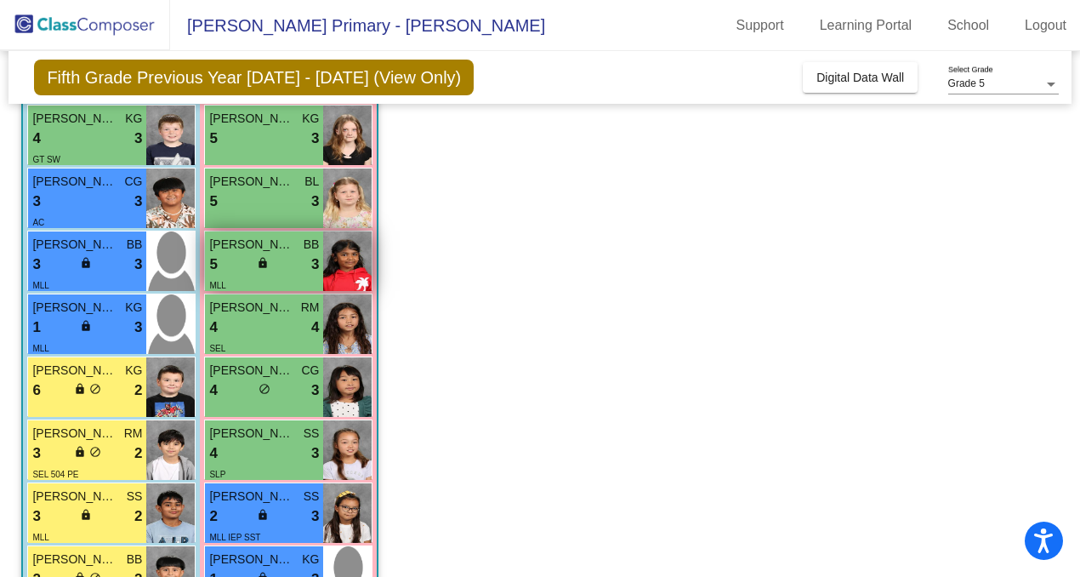
click at [247, 265] on div "5 lock do_not_disturb_alt 3" at bounding box center [264, 264] width 110 height 22
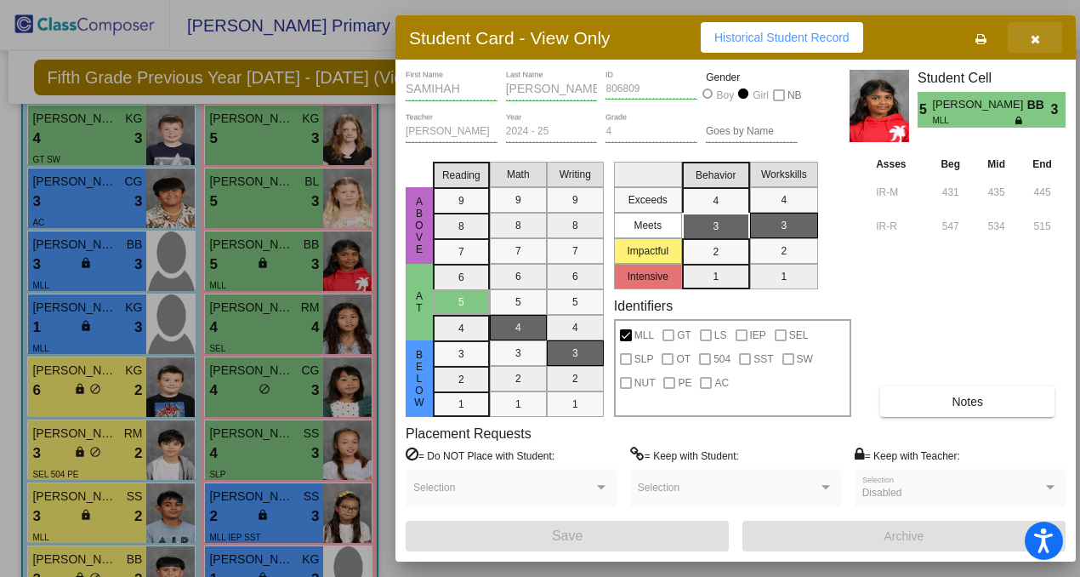
click at [1033, 36] on icon "button" at bounding box center [1035, 39] width 9 height 12
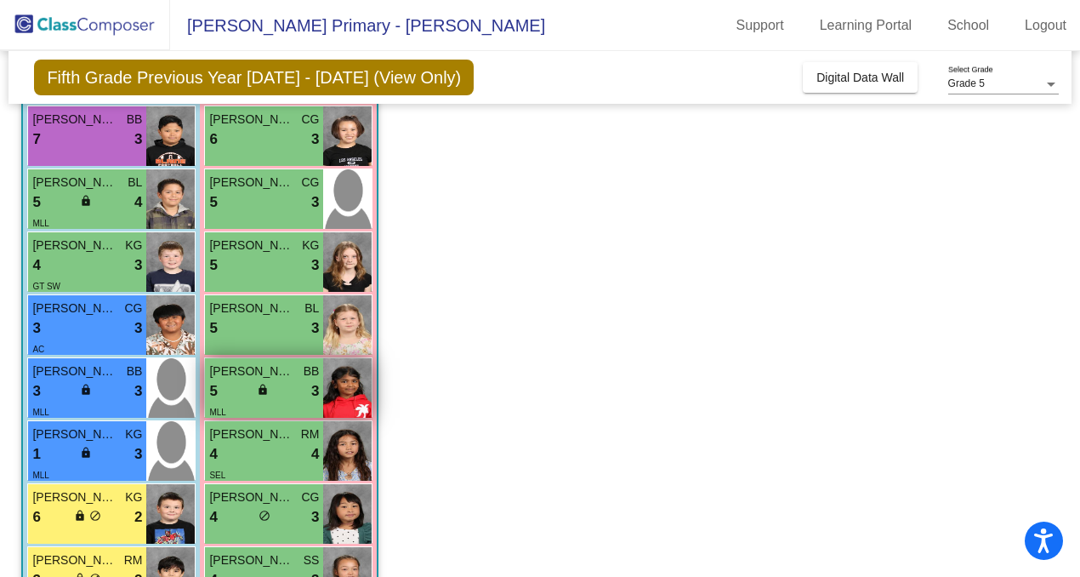
scroll to position [292, 0]
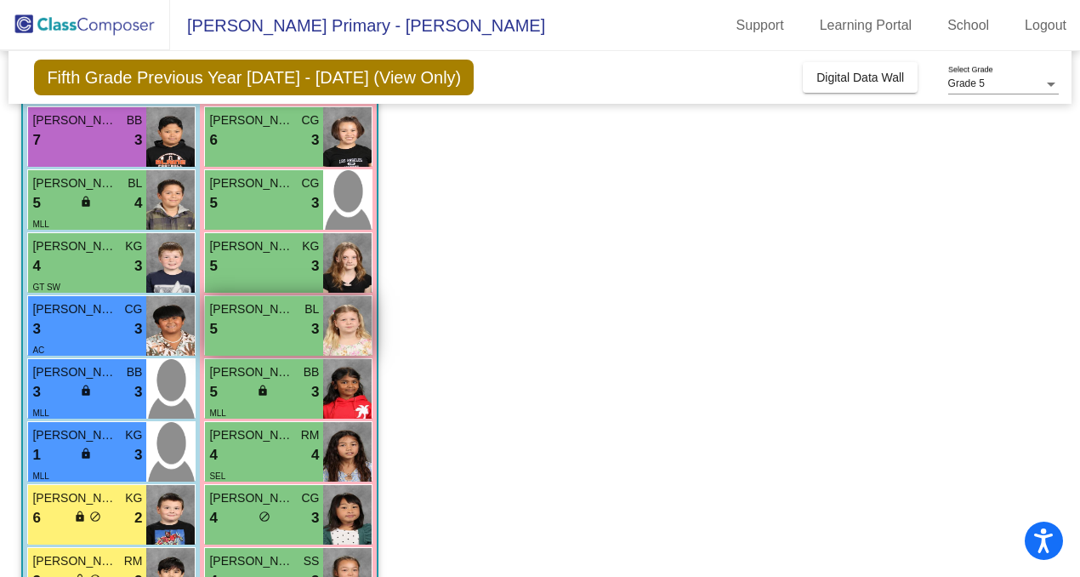
click at [259, 322] on div "5 lock do_not_disturb_alt 3" at bounding box center [264, 329] width 110 height 22
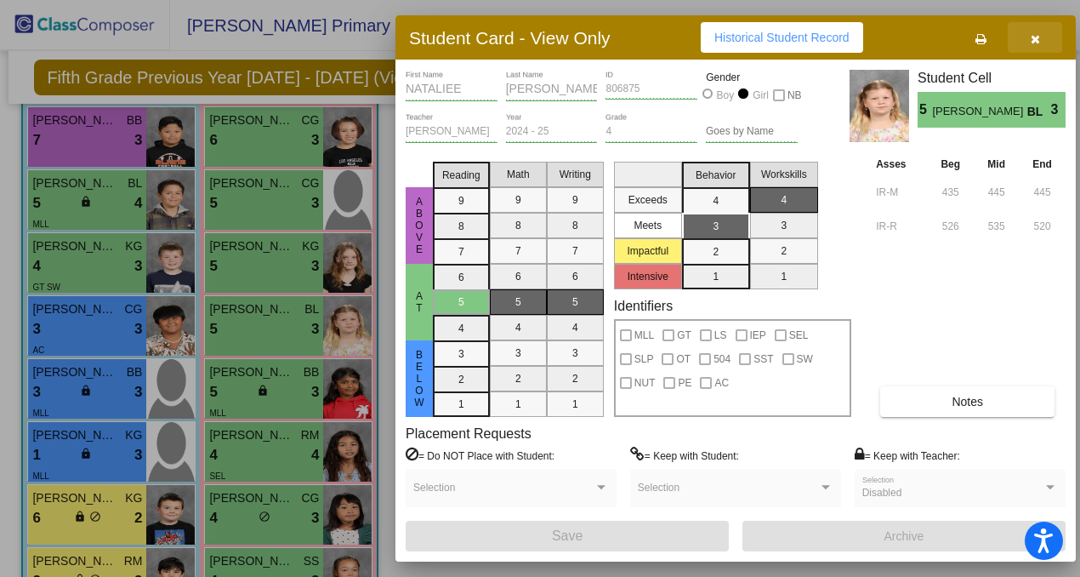
click at [1043, 37] on button "button" at bounding box center [1035, 37] width 54 height 31
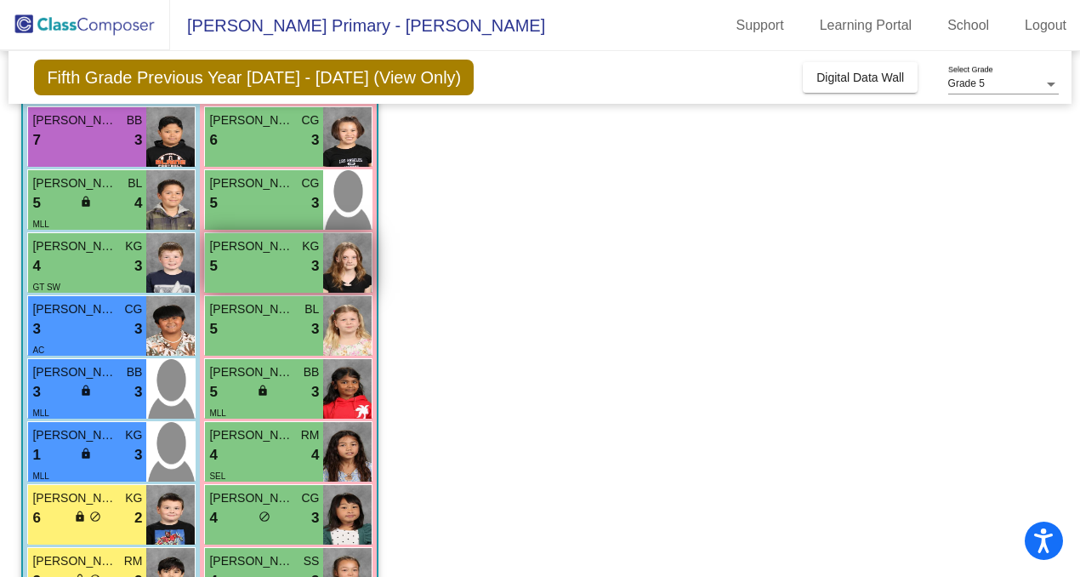
click at [348, 255] on img at bounding box center [347, 263] width 48 height 60
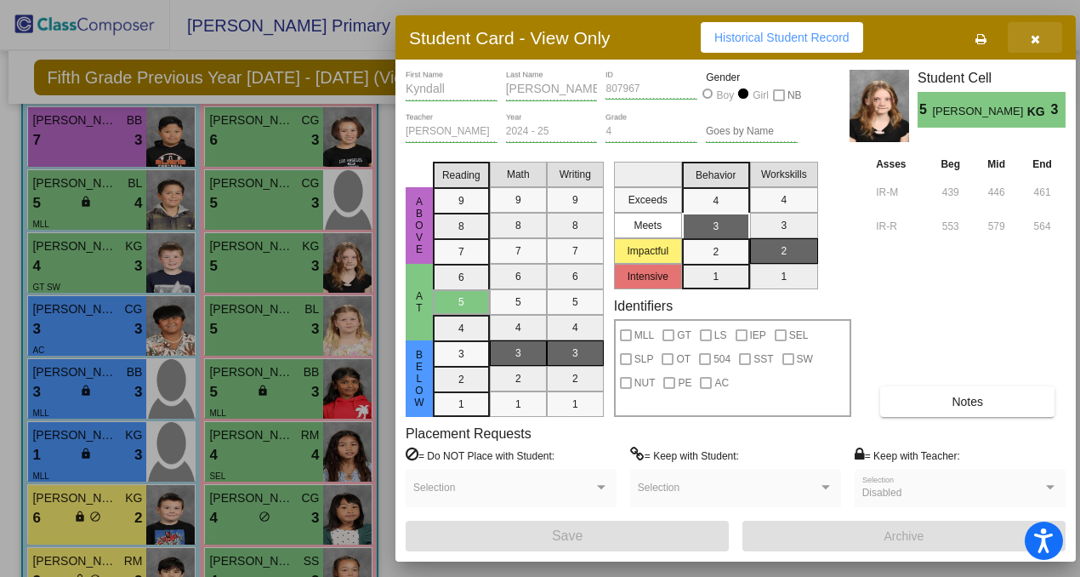
click at [1044, 43] on button "button" at bounding box center [1035, 37] width 54 height 31
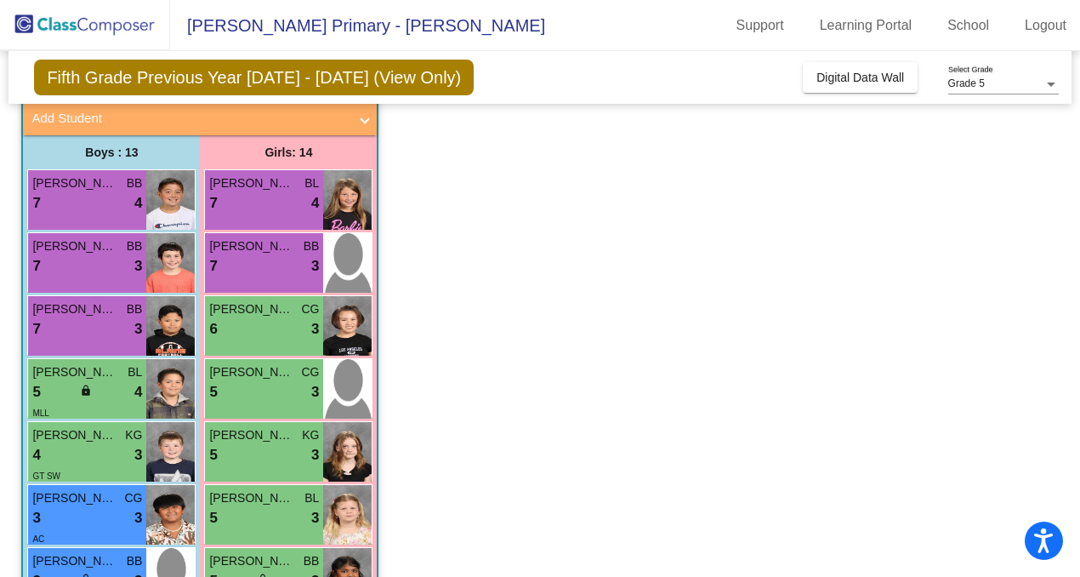
scroll to position [101, 0]
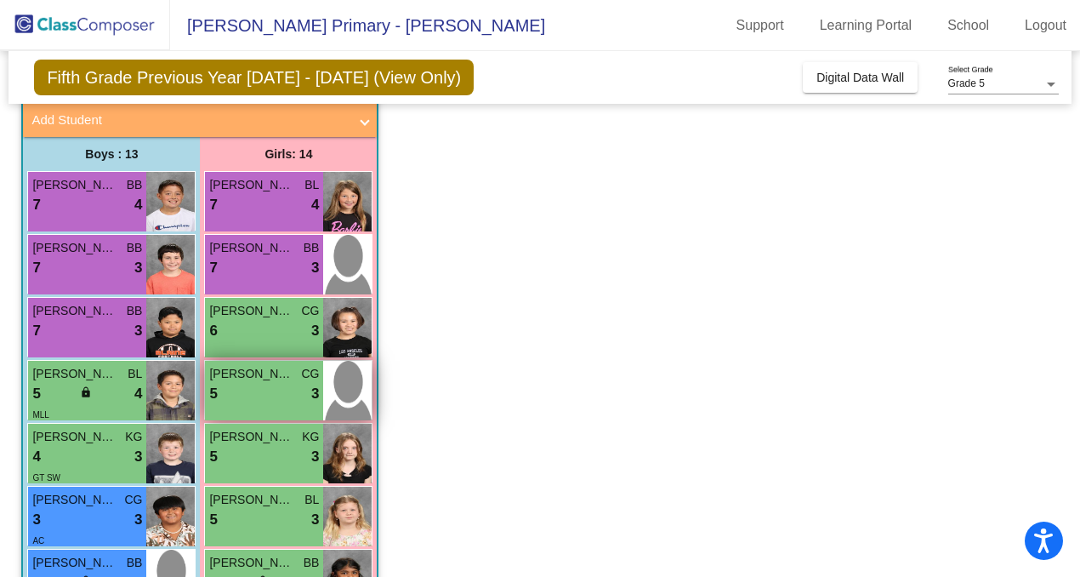
click at [223, 416] on div "[PERSON_NAME] CG 5 lock do_not_disturb_alt 3" at bounding box center [264, 391] width 118 height 60
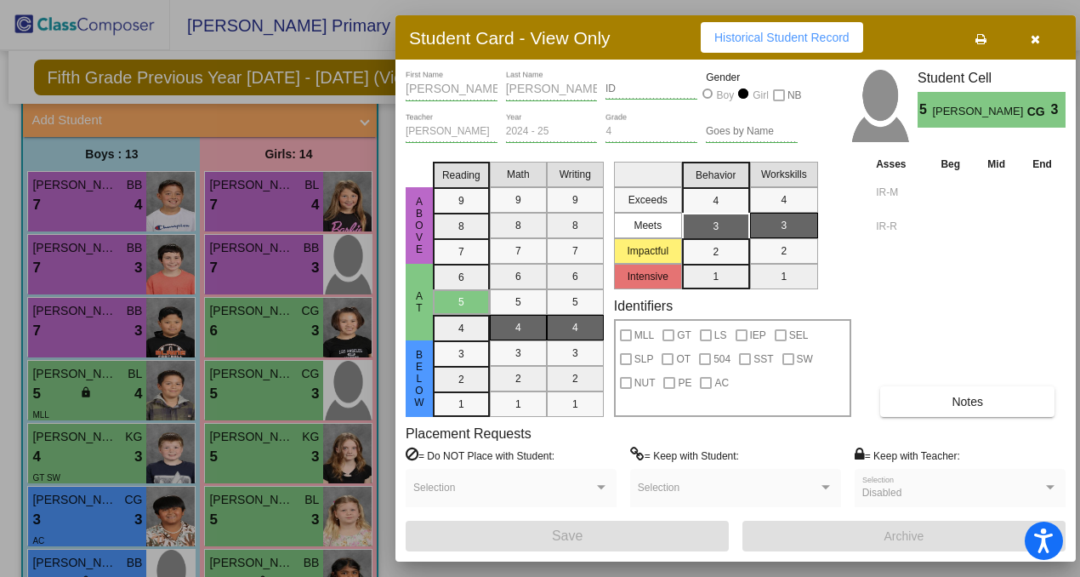
click at [1037, 32] on span "button" at bounding box center [1035, 38] width 9 height 14
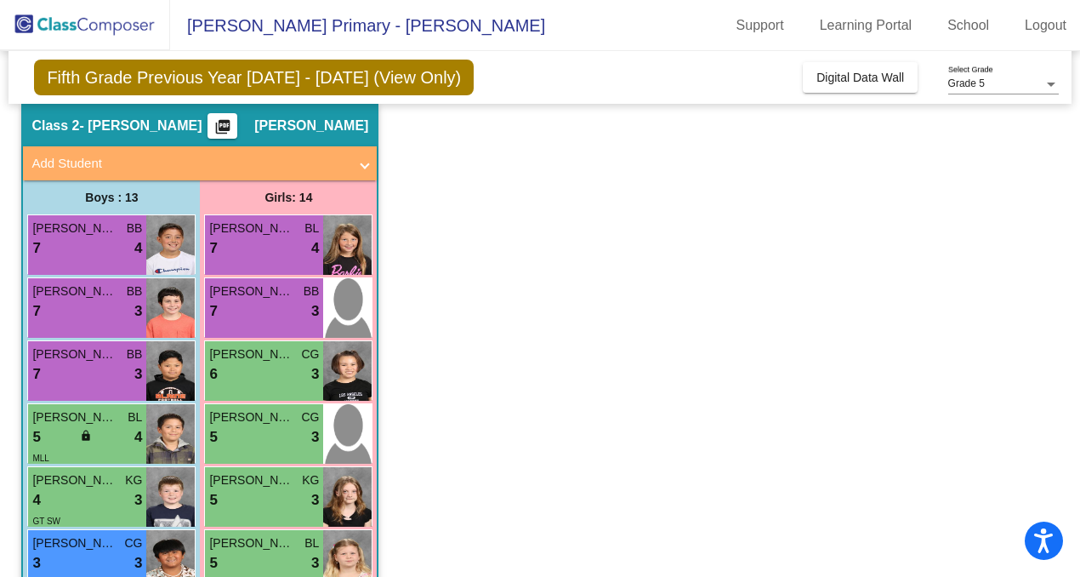
scroll to position [52, 0]
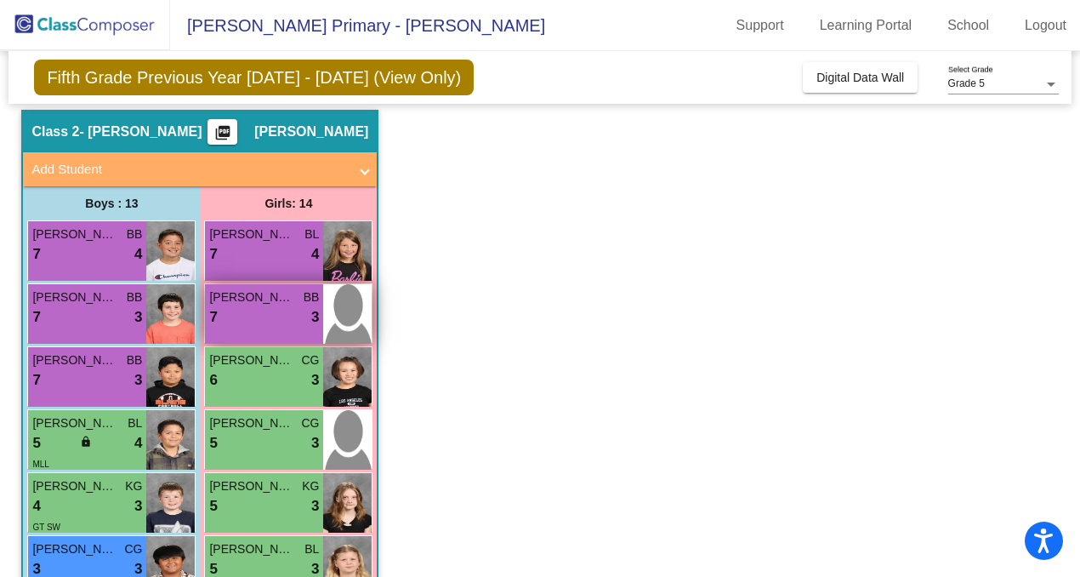
click at [272, 310] on div "7 lock do_not_disturb_alt 3" at bounding box center [264, 317] width 110 height 22
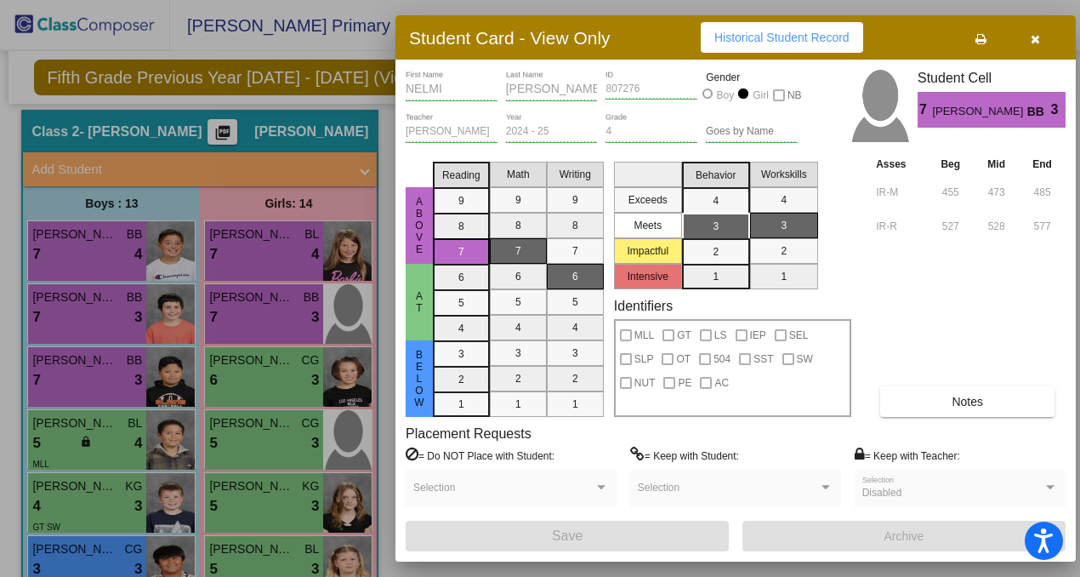
click at [1041, 41] on button "button" at bounding box center [1035, 37] width 54 height 31
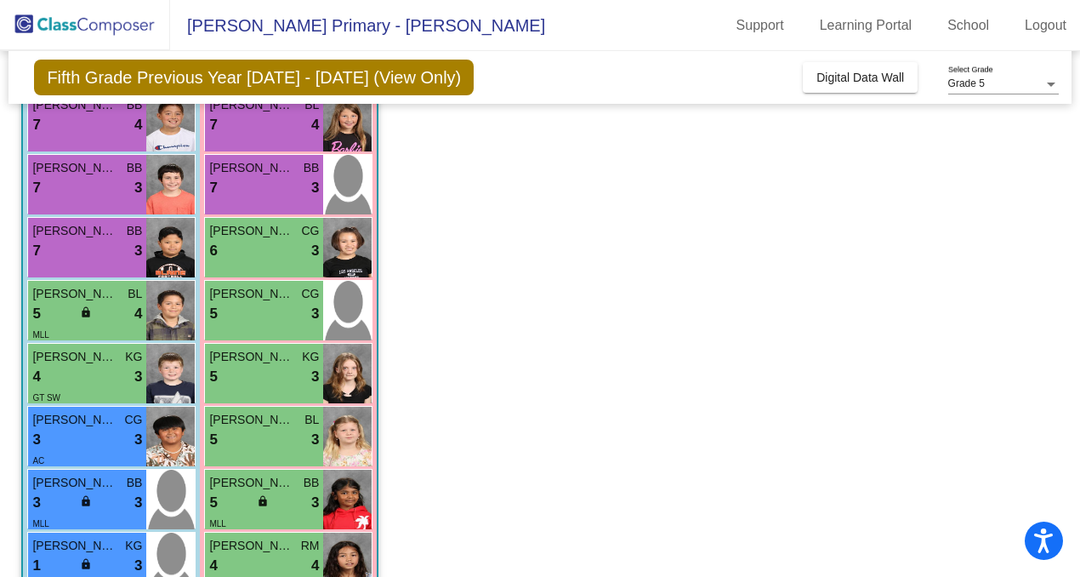
scroll to position [195, 0]
